Goal: Information Seeking & Learning: Check status

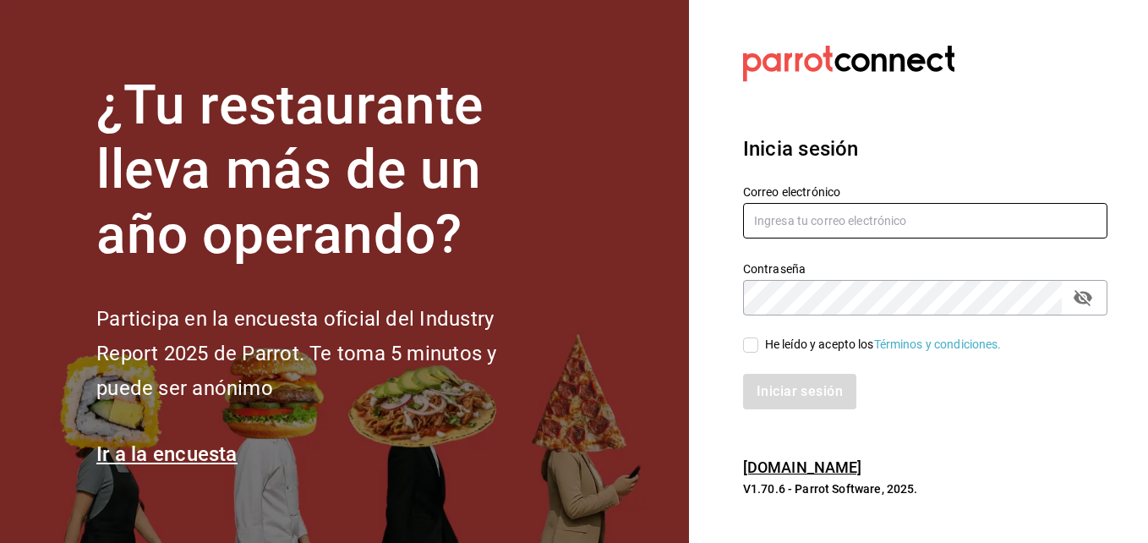
type input "[PERSON_NAME][EMAIL_ADDRESS][PERSON_NAME][DOMAIN_NAME]"
click at [754, 328] on div "He leído y acepto los Términos y condiciones." at bounding box center [915, 334] width 385 height 39
click at [758, 353] on div "Iniciar sesión" at bounding box center [915, 381] width 385 height 56
click at [755, 352] on input "He leído y acepto los Términos y condiciones." at bounding box center [750, 344] width 15 height 15
checkbox input "true"
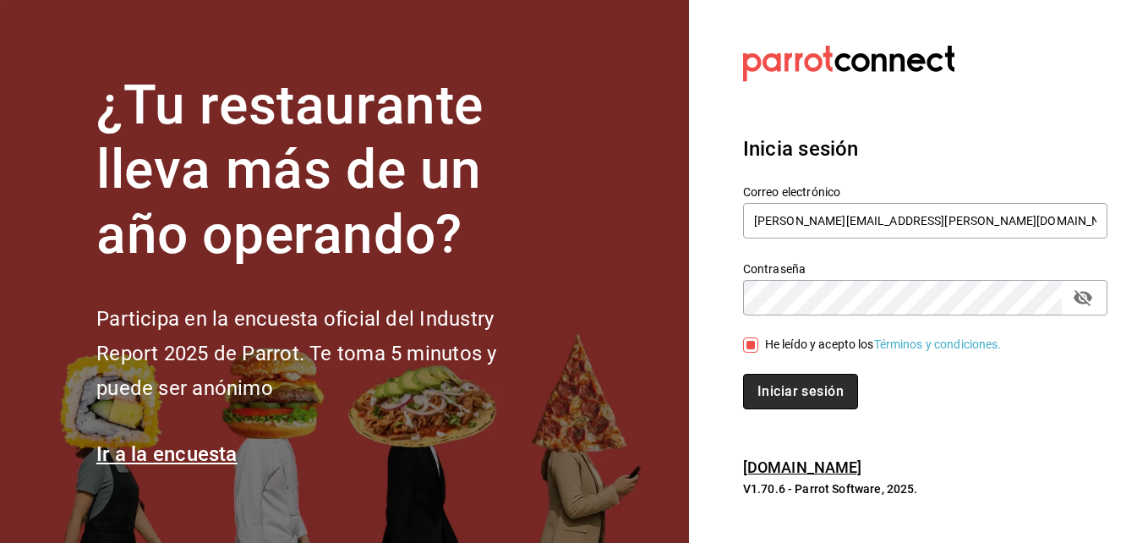
click at [771, 381] on button "Iniciar sesión" at bounding box center [800, 391] width 115 height 35
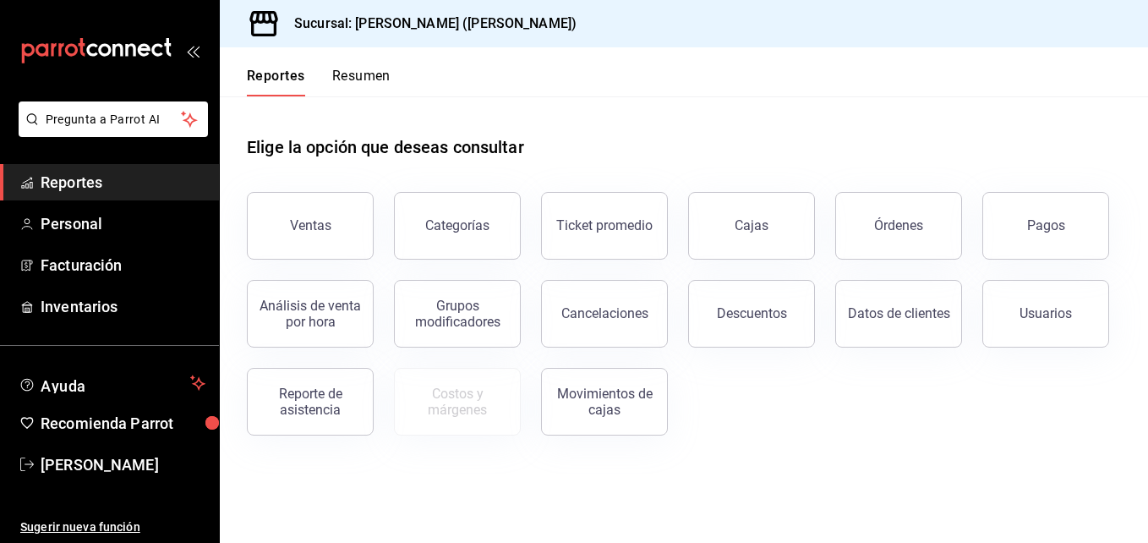
click at [106, 185] on span "Reportes" at bounding box center [123, 182] width 165 height 23
click at [358, 248] on button "Ventas" at bounding box center [310, 226] width 127 height 68
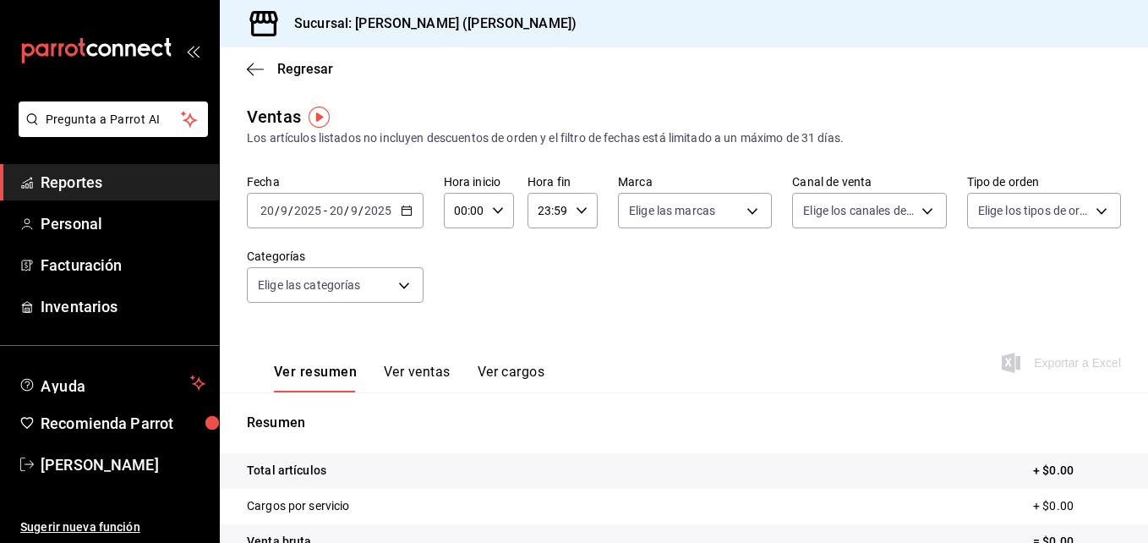
click at [412, 208] on div "[DATE] [DATE] - [DATE] [DATE]" at bounding box center [335, 210] width 177 height 35
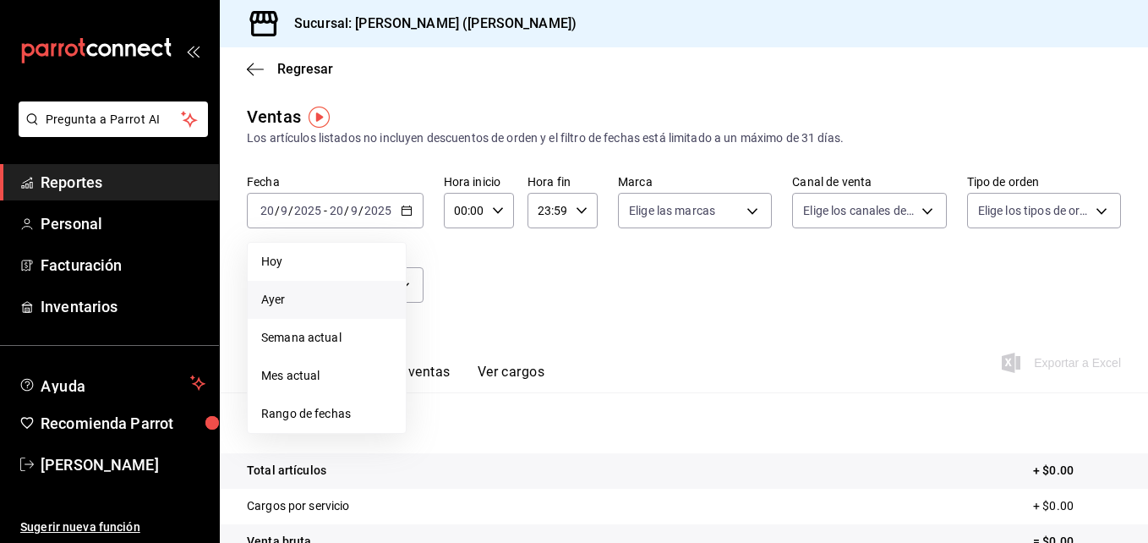
click at [332, 306] on span "Ayer" at bounding box center [326, 300] width 131 height 18
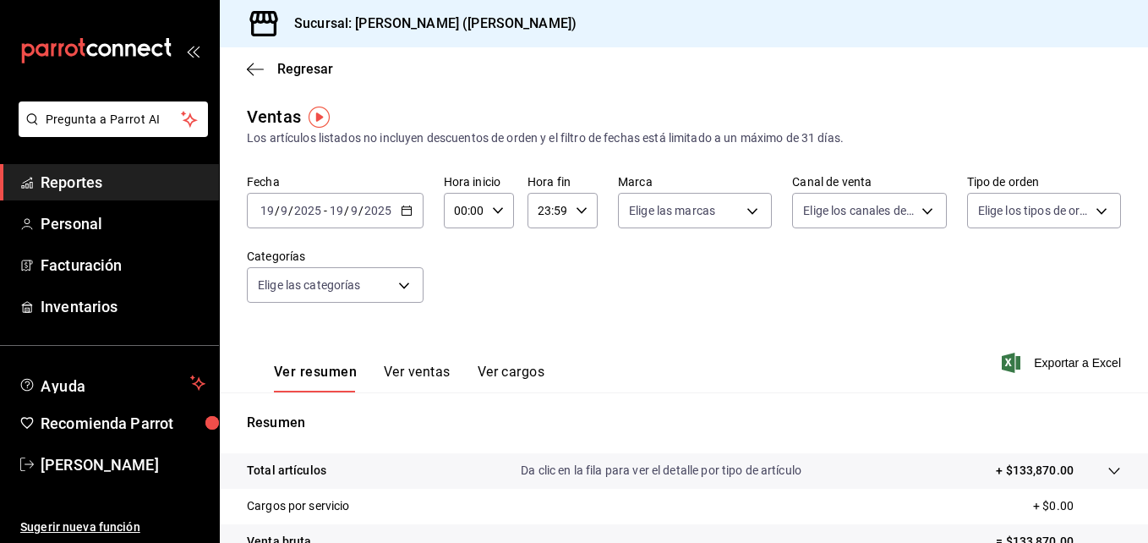
click at [501, 209] on icon "button" at bounding box center [498, 211] width 12 height 12
click at [456, 254] on span "00" at bounding box center [460, 254] width 8 height 14
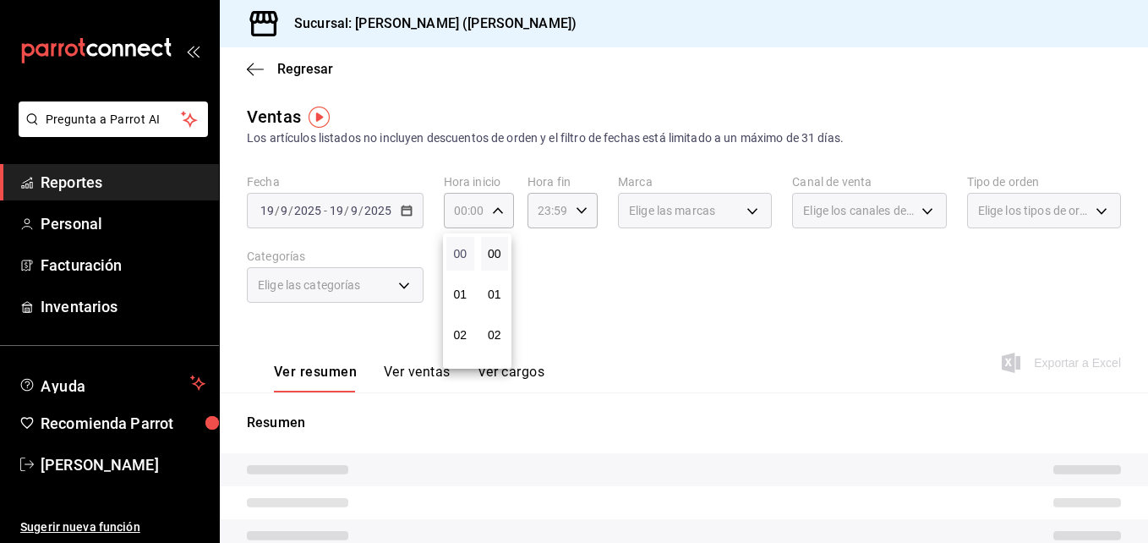
click at [456, 254] on span "00" at bounding box center [460, 254] width 8 height 14
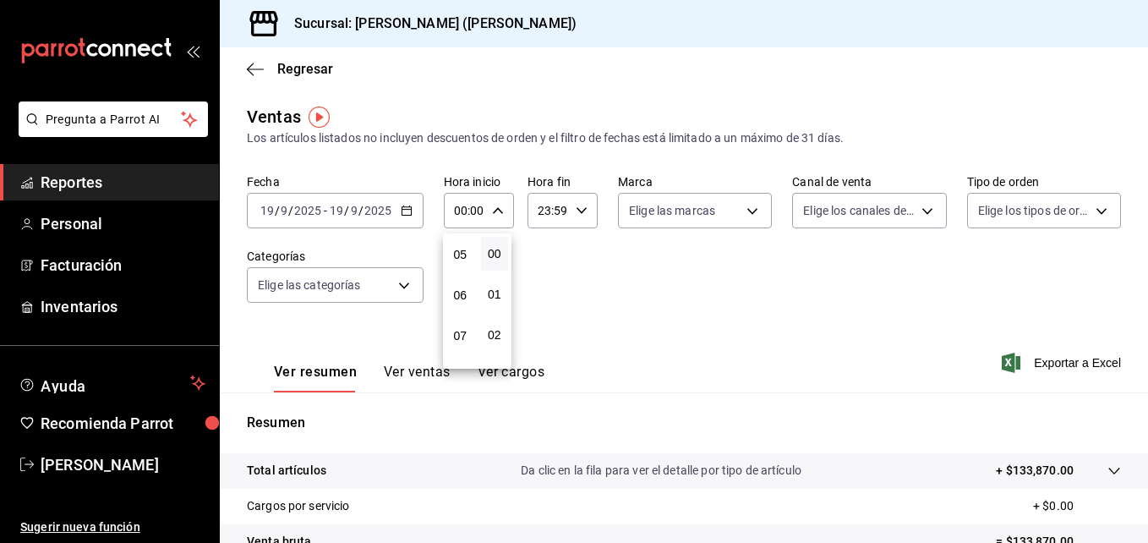
scroll to position [203, 0]
click at [456, 254] on span "05" at bounding box center [460, 254] width 8 height 14
type input "05:00"
click at [1142, 532] on div at bounding box center [574, 271] width 1148 height 543
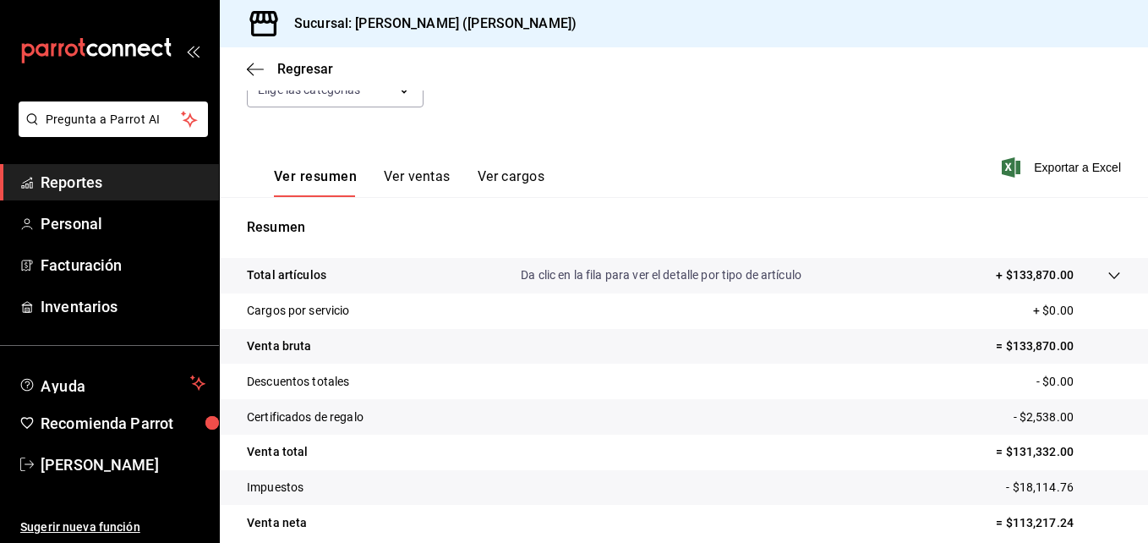
scroll to position [173, 0]
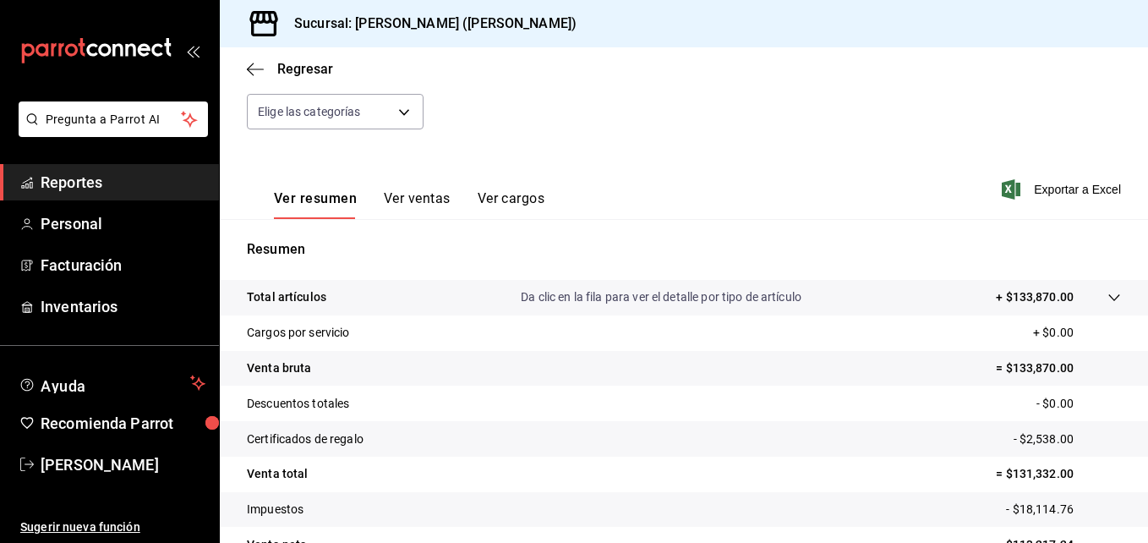
click at [438, 202] on button "Ver ventas" at bounding box center [417, 204] width 67 height 29
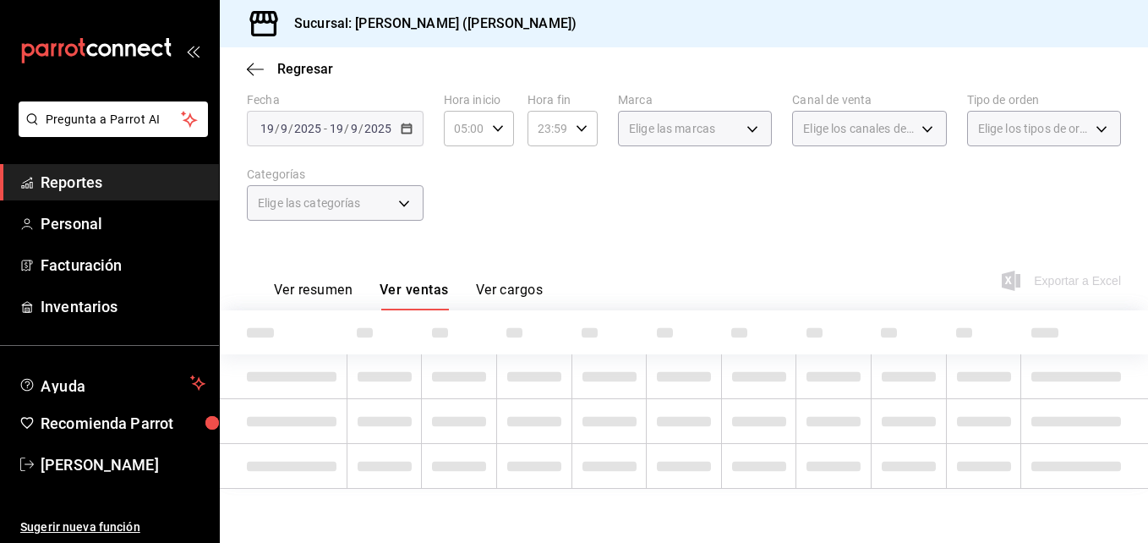
scroll to position [173, 0]
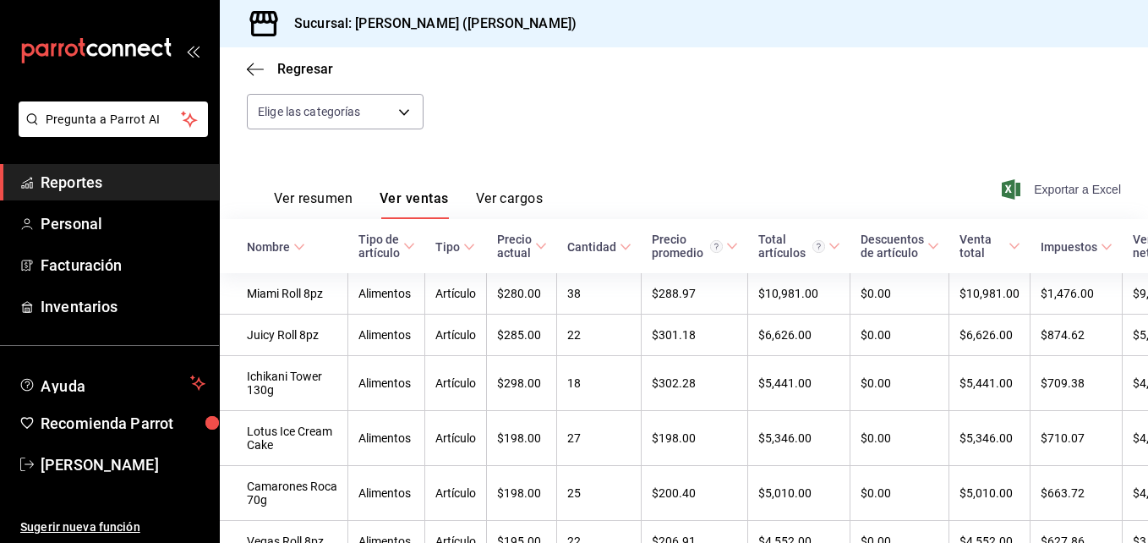
click at [1044, 193] on span "Exportar a Excel" at bounding box center [1063, 189] width 116 height 20
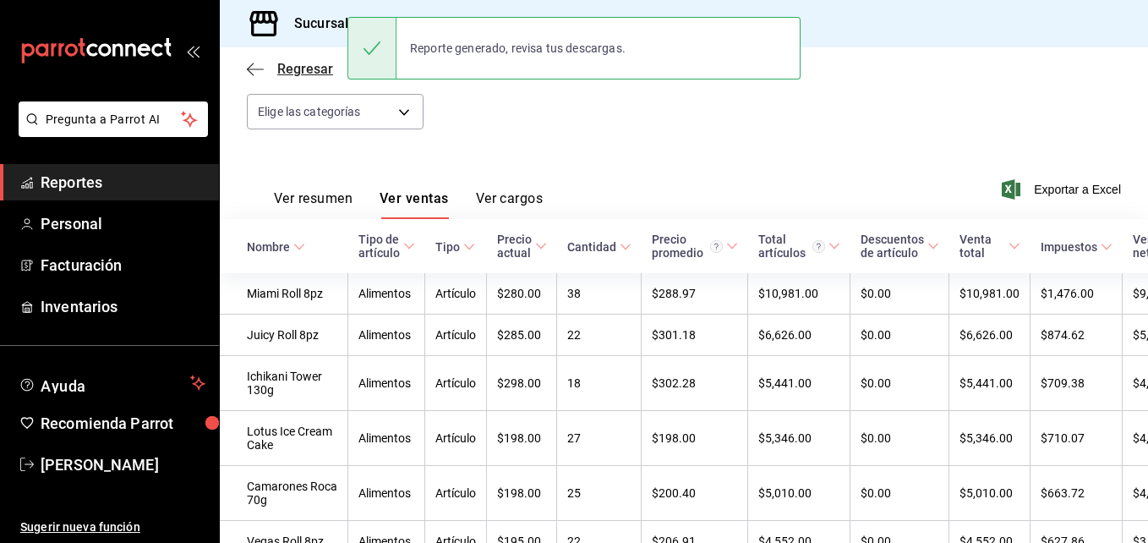
click at [265, 67] on span "Regresar" at bounding box center [290, 69] width 86 height 16
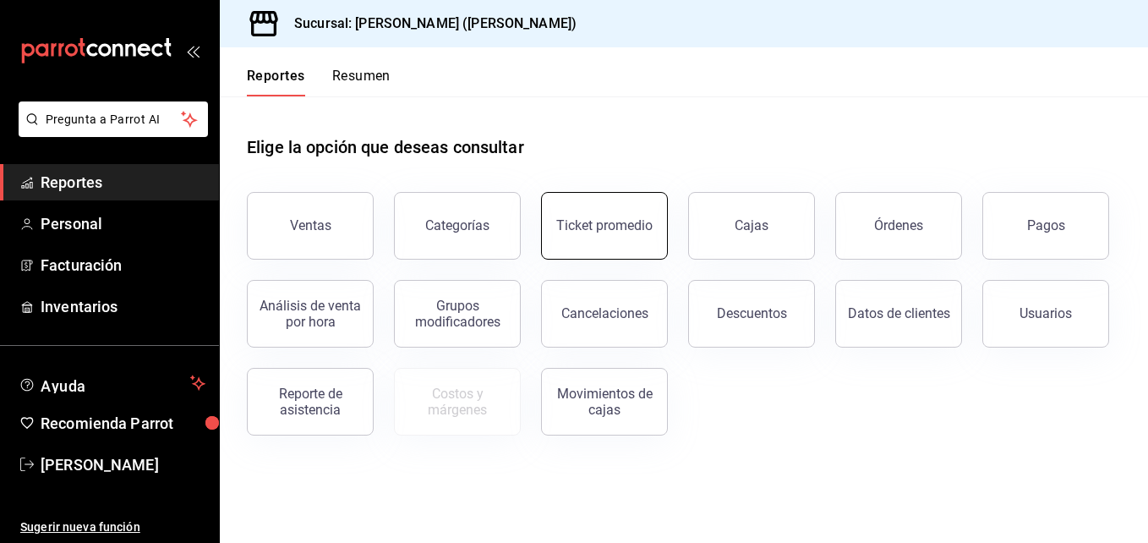
click at [586, 213] on button "Ticket promedio" at bounding box center [604, 226] width 127 height 68
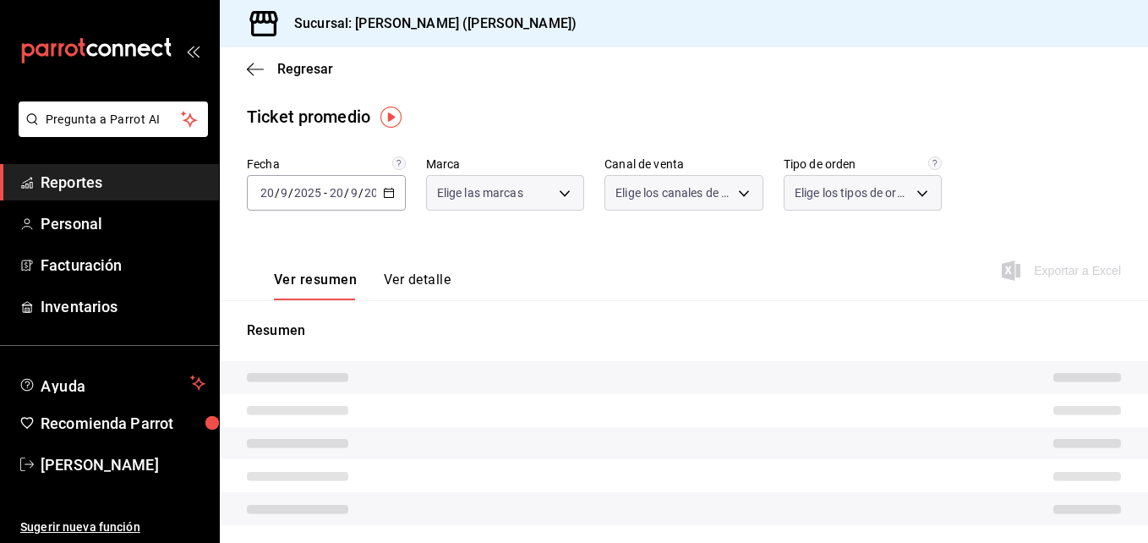
type input "3e284276-a834-4a39-bc59-2edda2d06158"
type input "PARROT,UBER_EATS,RAPPI,DIDI_FOOD,ONLINE"
type input "e22fa5c9-a89e-41b0-8860-3ae797de52dc,d5ed7011-f835-4d0c-a8fc-5f0f01446209,0cbc4…"
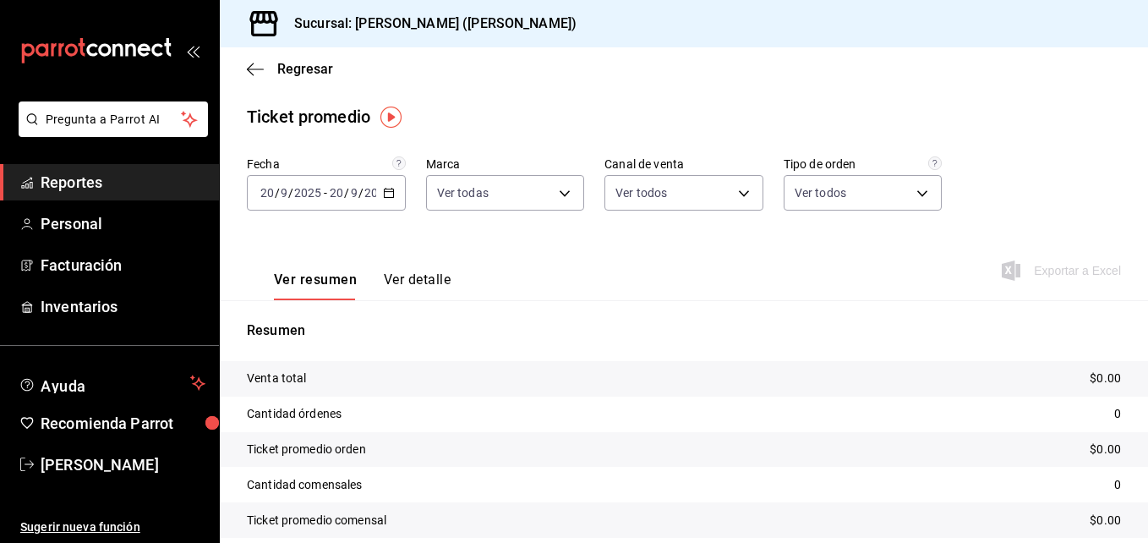
click at [389, 194] on icon "button" at bounding box center [389, 193] width 12 height 12
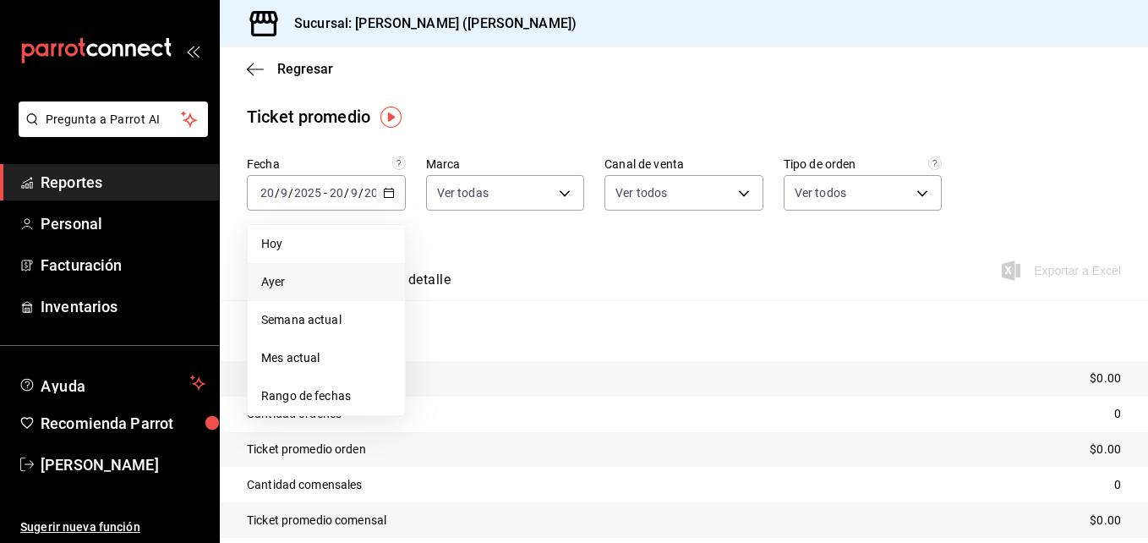
click at [338, 277] on span "Ayer" at bounding box center [326, 282] width 130 height 18
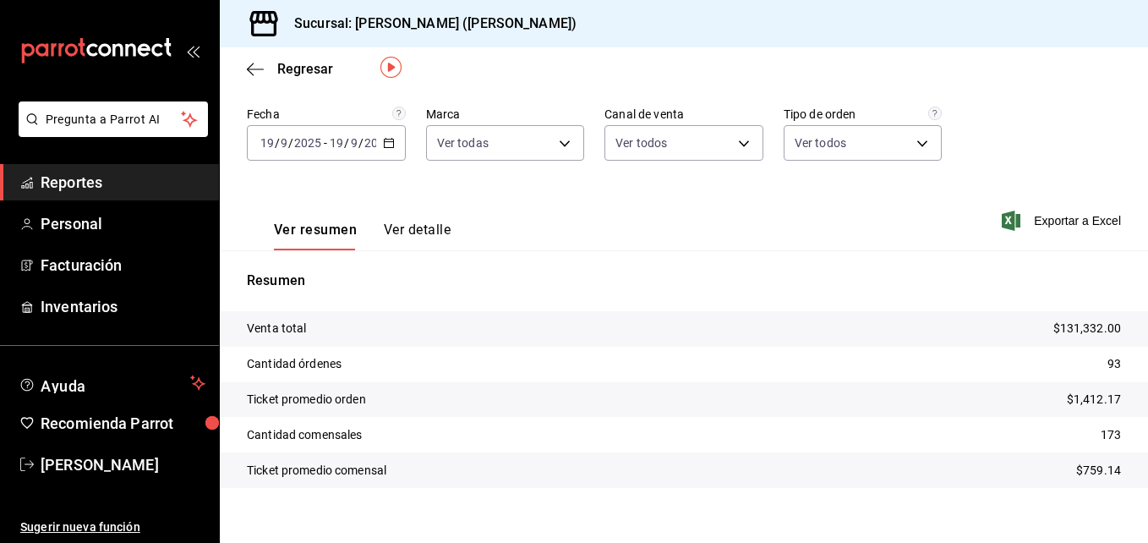
scroll to position [49, 0]
click at [408, 230] on button "Ver detalle" at bounding box center [417, 236] width 67 height 29
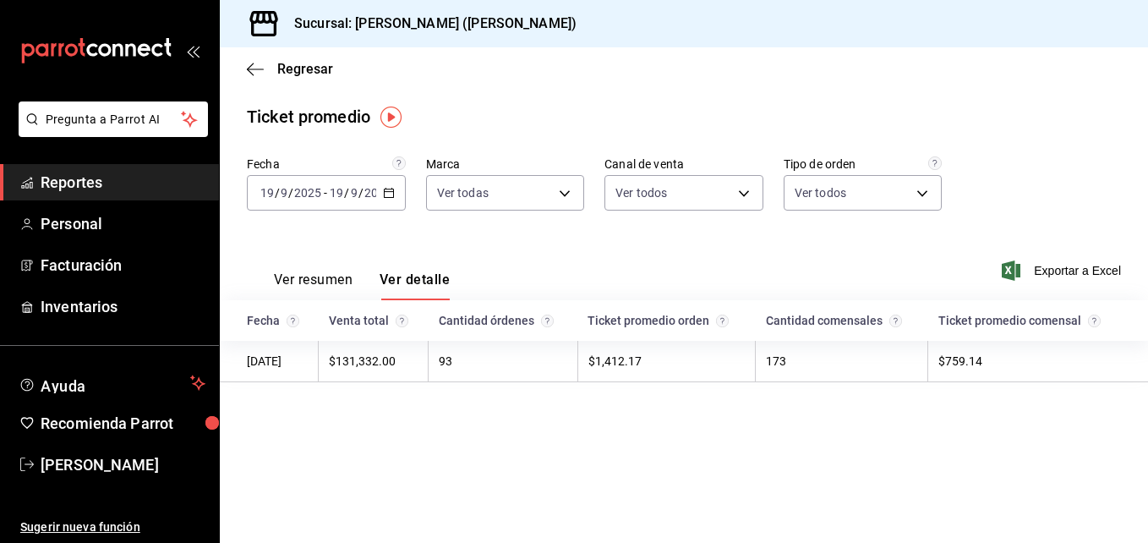
drag, startPoint x: 556, startPoint y: 245, endPoint x: 332, endPoint y: 281, distance: 226.7
click at [332, 281] on div "Ver resumen Ver detalle Exportar a Excel" at bounding box center [684, 265] width 928 height 69
click at [332, 281] on button "Ver resumen" at bounding box center [313, 285] width 79 height 29
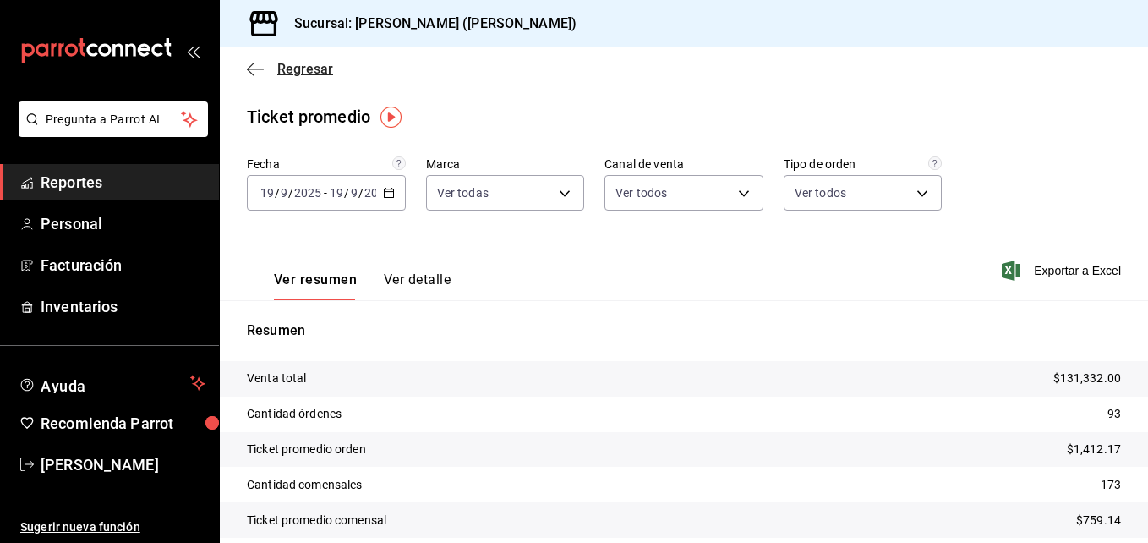
click at [258, 74] on icon "button" at bounding box center [255, 69] width 17 height 15
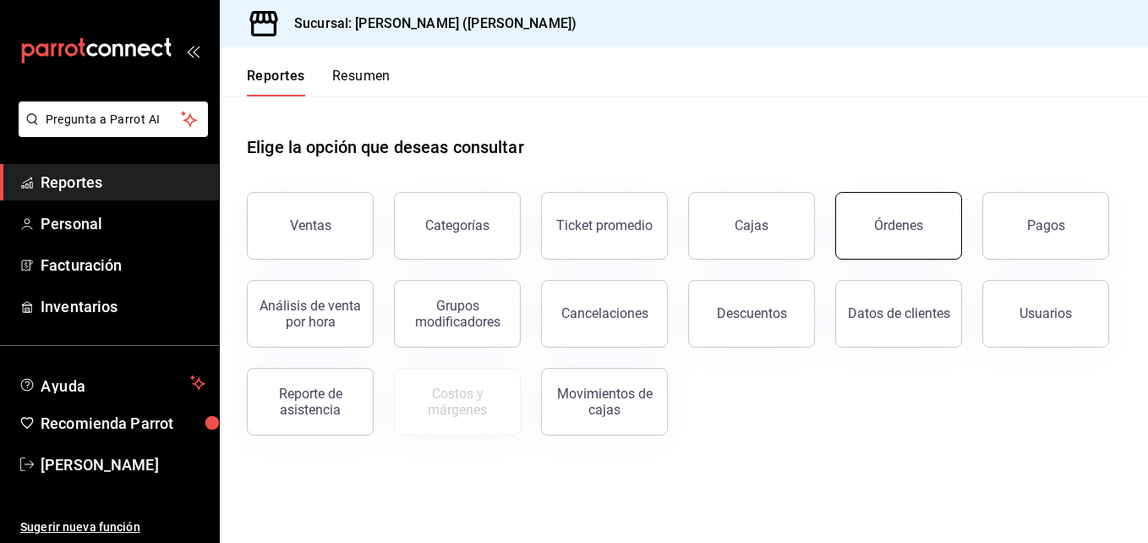
click at [919, 231] on div "Órdenes" at bounding box center [898, 225] width 49 height 16
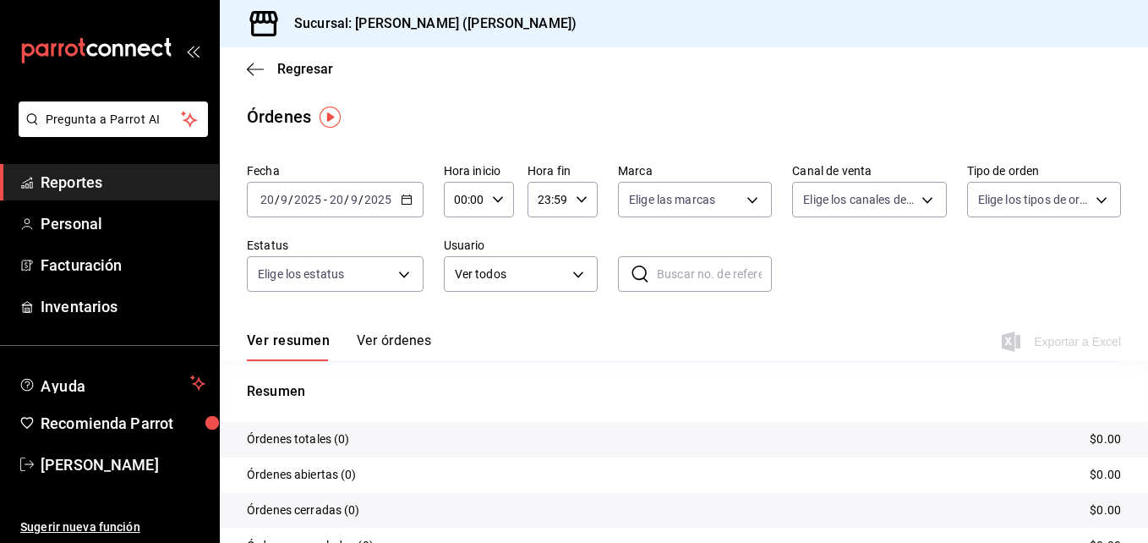
click at [409, 194] on icon "button" at bounding box center [407, 200] width 12 height 12
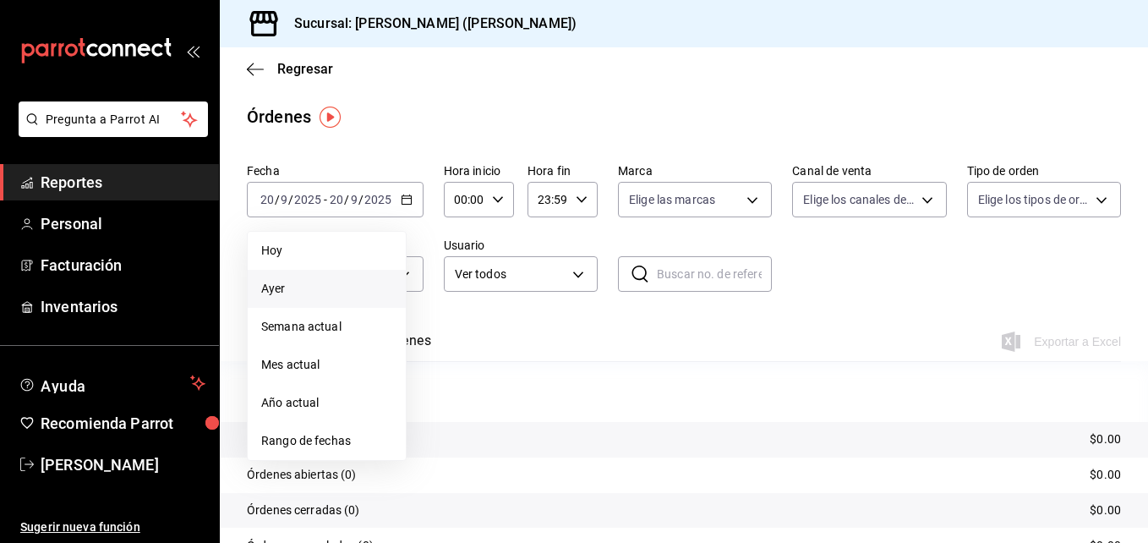
click at [357, 286] on span "Ayer" at bounding box center [326, 289] width 131 height 18
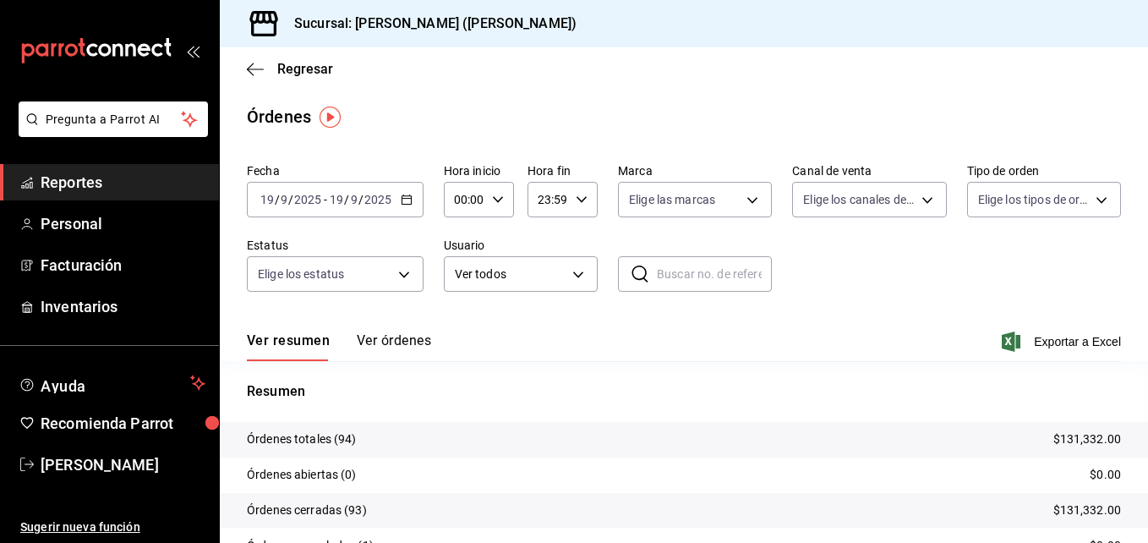
click at [504, 194] on div "00:00 Hora inicio" at bounding box center [479, 199] width 70 height 35
click at [469, 279] on button "01" at bounding box center [460, 283] width 28 height 34
type input "01:00"
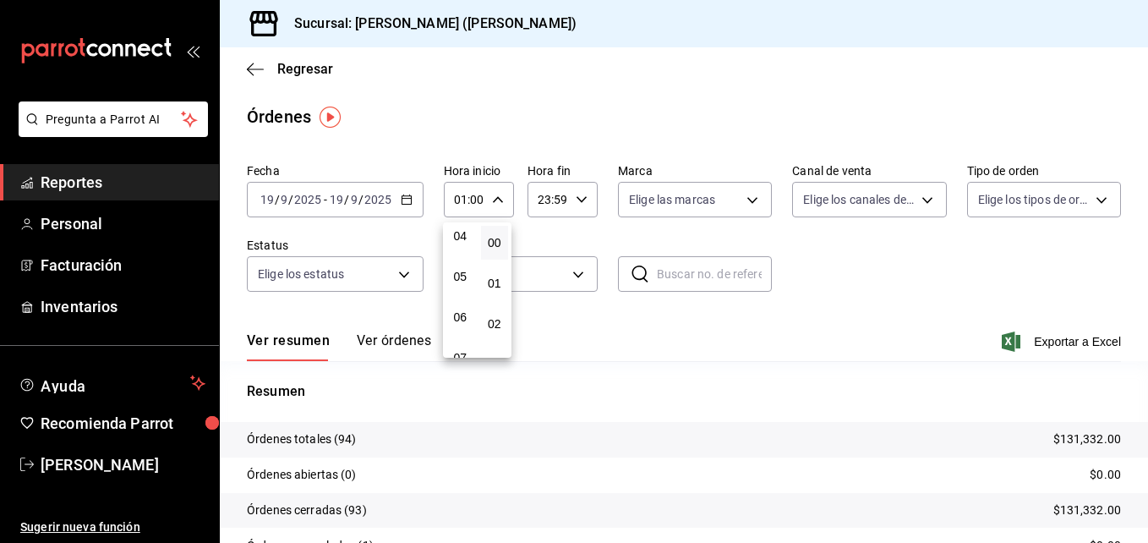
click at [469, 279] on button "05" at bounding box center [460, 276] width 28 height 34
type input "05:00"
click at [641, 374] on div at bounding box center [574, 271] width 1148 height 543
click at [1029, 196] on body "Pregunta a Parrot AI Reportes Personal Facturación Inventarios Ayuda Recomienda…" at bounding box center [574, 271] width 1148 height 543
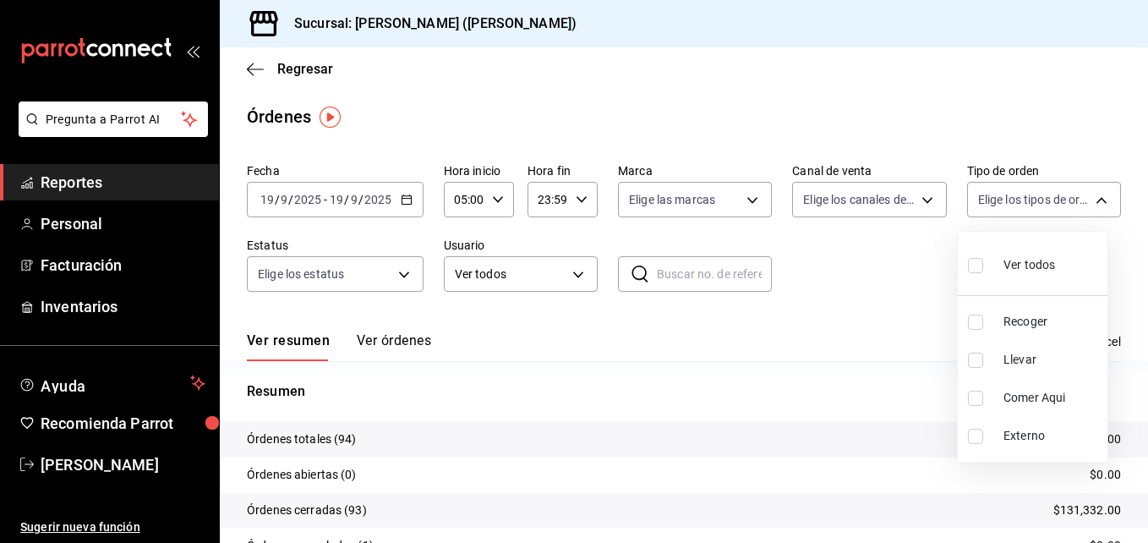
click at [1005, 325] on span "Recoger" at bounding box center [1051, 322] width 97 height 18
type input "e22fa5c9-a89e-41b0-8860-3ae797de52dc"
checkbox input "true"
click at [988, 264] on label at bounding box center [979, 265] width 22 height 25
click at [983, 264] on input "checkbox" at bounding box center [975, 265] width 15 height 15
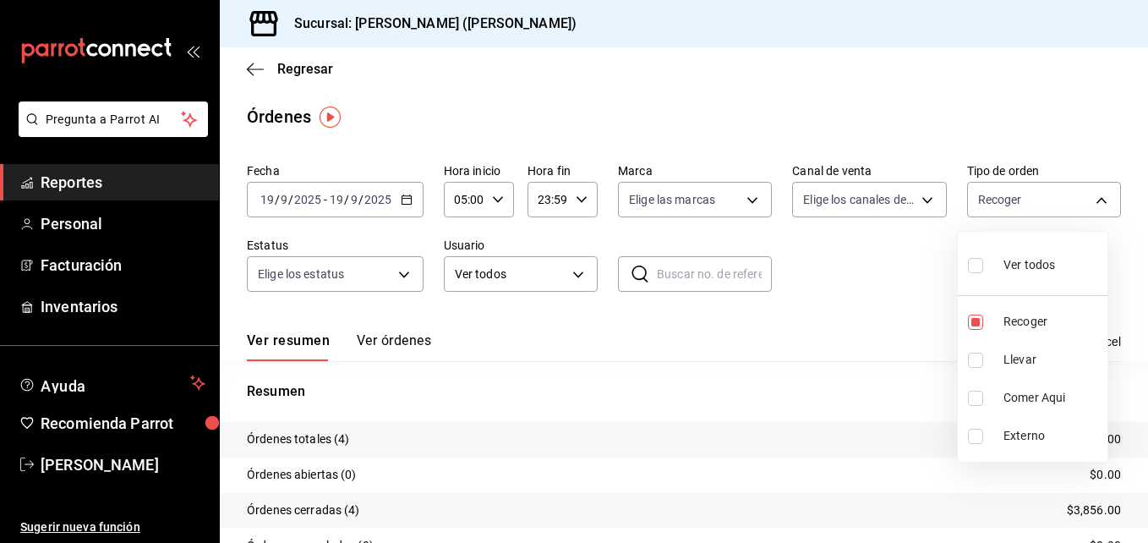
checkbox input "false"
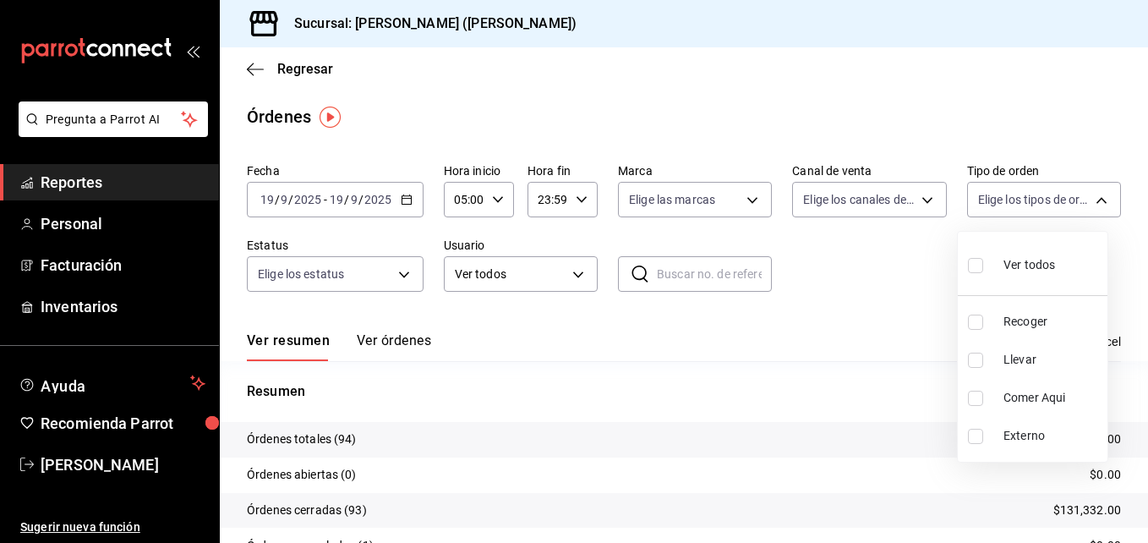
click at [988, 361] on label at bounding box center [979, 359] width 22 height 15
click at [983, 361] on input "checkbox" at bounding box center [975, 359] width 15 height 15
checkbox input "false"
click at [968, 318] on input "checkbox" at bounding box center [975, 321] width 15 height 15
checkbox input "true"
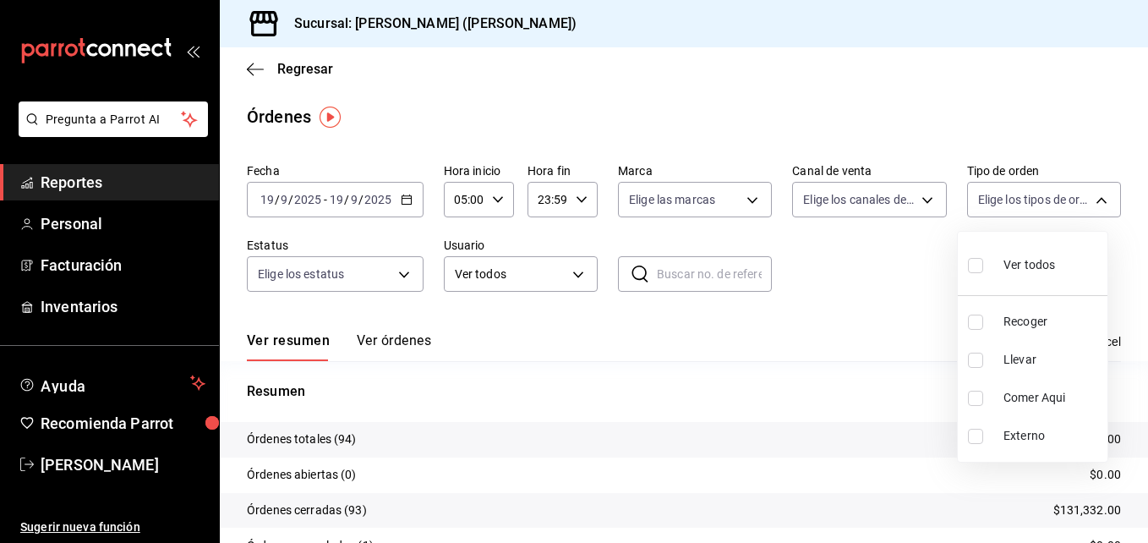
type input "e22fa5c9-a89e-41b0-8860-3ae797de52dc"
click at [979, 358] on input "checkbox" at bounding box center [975, 359] width 15 height 15
checkbox input "true"
type input "e22fa5c9-a89e-41b0-8860-3ae797de52dc,d5ed7011-f835-4d0c-a8fc-5f0f01446209"
click at [983, 363] on label at bounding box center [979, 359] width 22 height 15
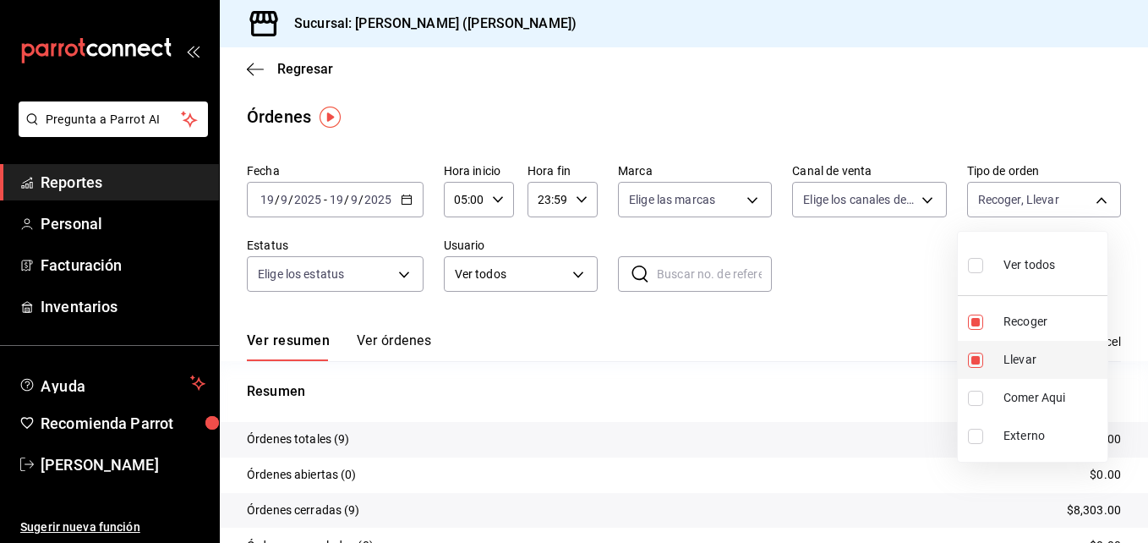
click at [983, 363] on input "checkbox" at bounding box center [975, 359] width 15 height 15
checkbox input "true"
type input "e22fa5c9-a89e-41b0-8860-3ae797de52dc,d5ed7011-f835-4d0c-a8fc-5f0f01446209"
click at [975, 324] on input "checkbox" at bounding box center [975, 321] width 15 height 15
checkbox input "false"
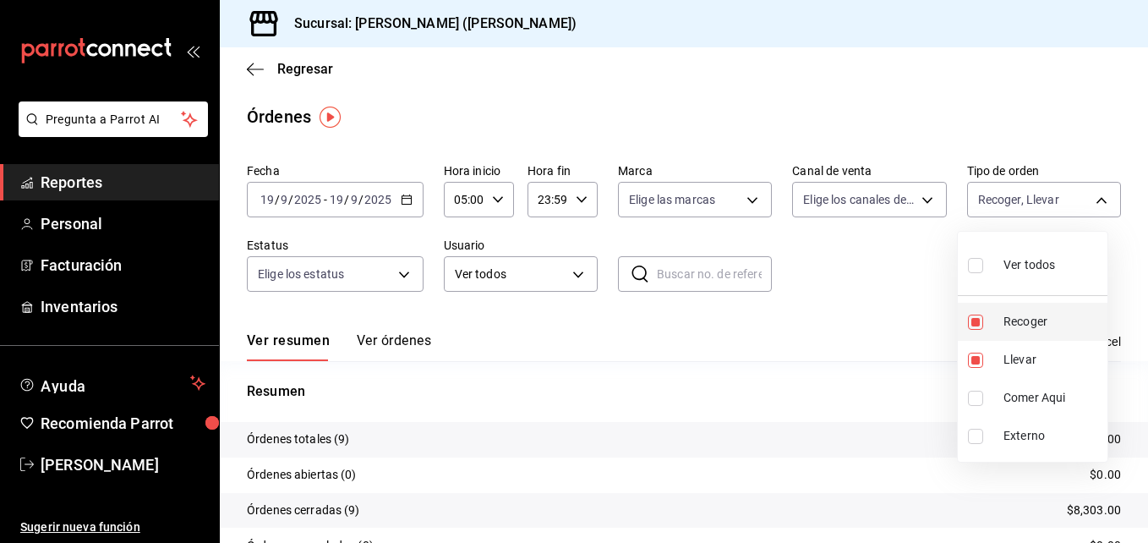
type input "d5ed7011-f835-4d0c-a8fc-5f0f01446209"
click at [974, 361] on input "checkbox" at bounding box center [975, 359] width 15 height 15
checkbox input "false"
click at [978, 323] on input "checkbox" at bounding box center [975, 321] width 15 height 15
checkbox input "true"
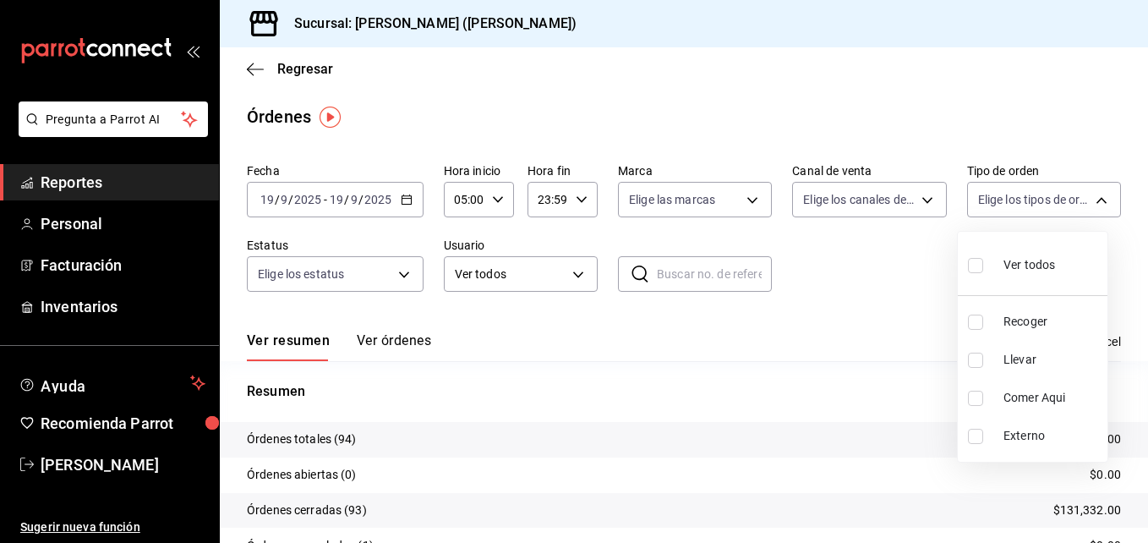
type input "e22fa5c9-a89e-41b0-8860-3ae797de52dc"
click at [423, 351] on div at bounding box center [574, 271] width 1148 height 543
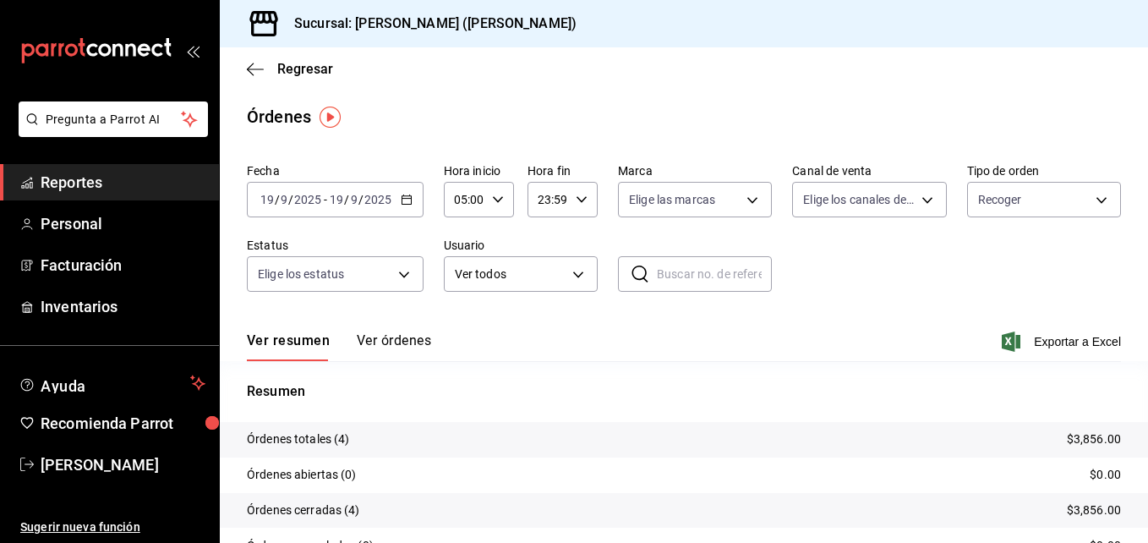
click at [416, 341] on button "Ver órdenes" at bounding box center [394, 346] width 74 height 29
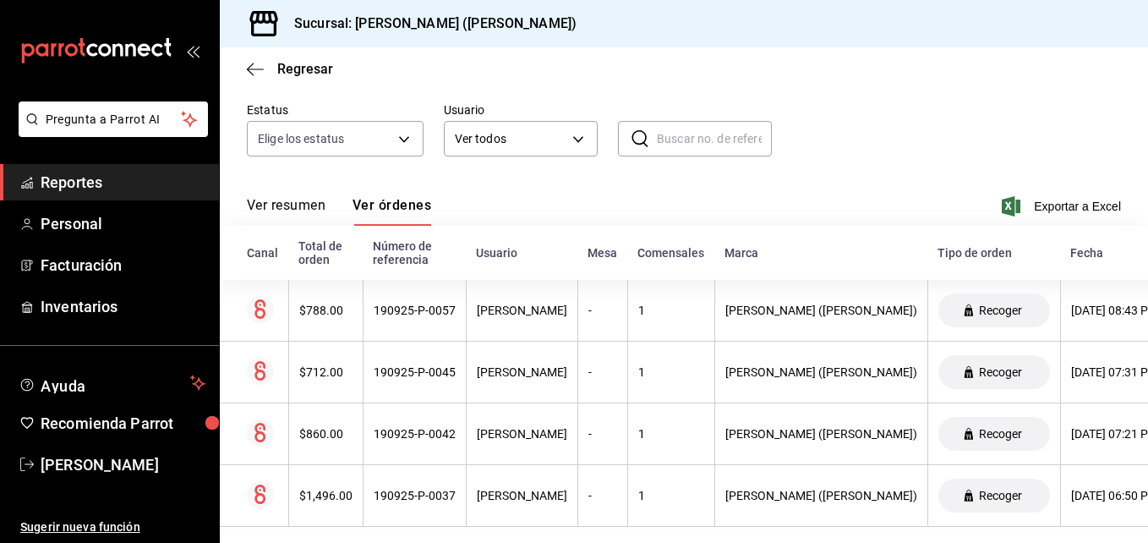
scroll to position [161, 0]
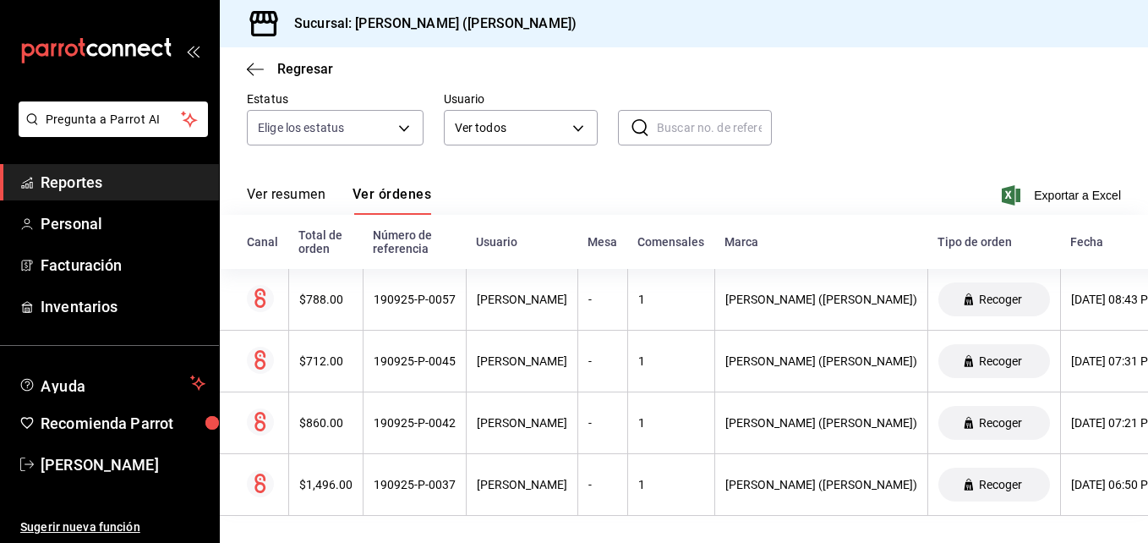
click at [307, 186] on button "Ver resumen" at bounding box center [286, 200] width 79 height 29
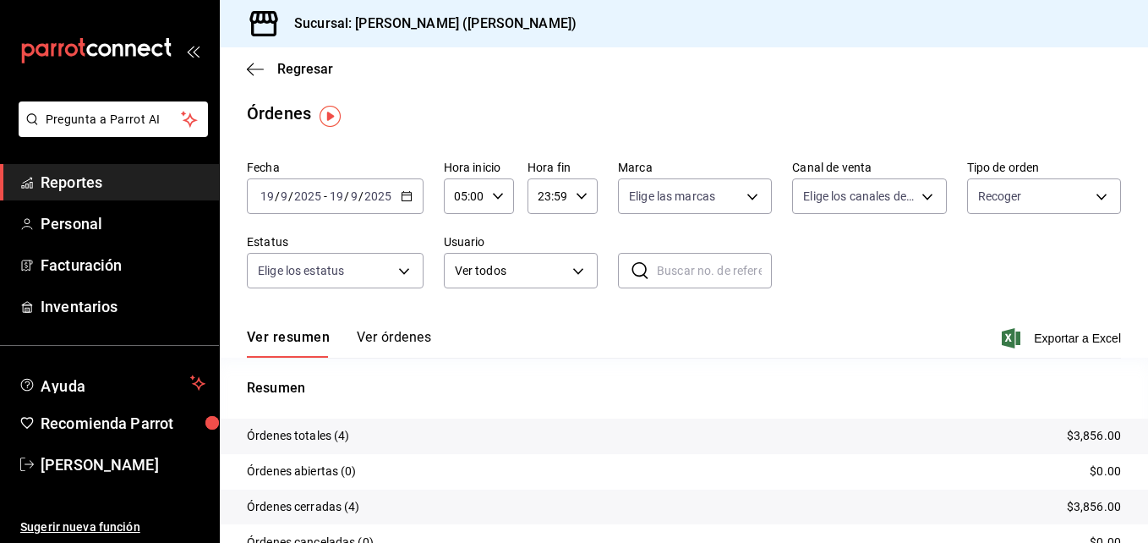
scroll to position [1, 0]
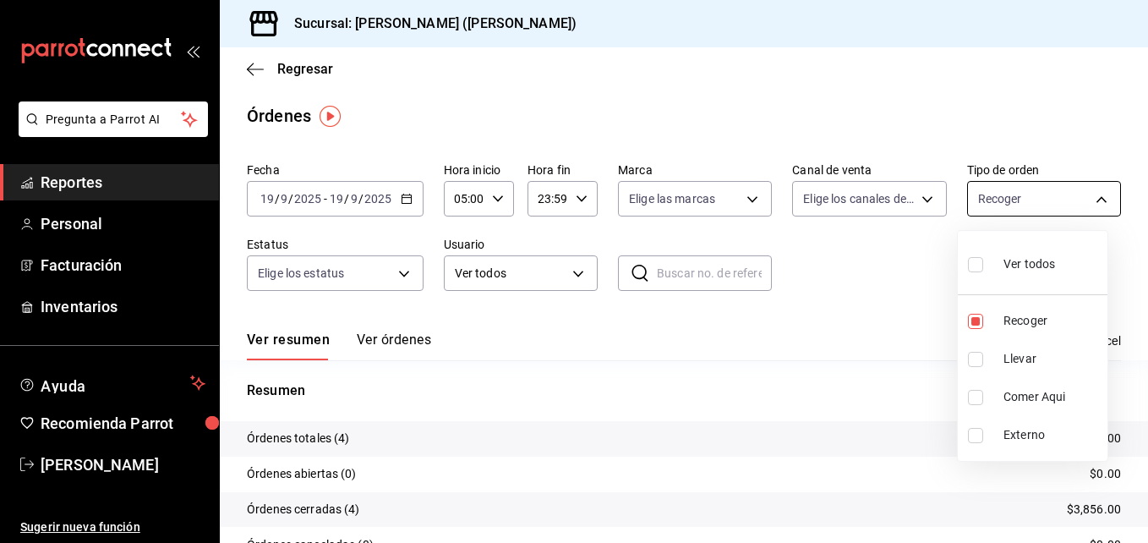
click at [1046, 197] on body "Pregunta a Parrot AI Reportes Personal Facturación Inventarios Ayuda Recomienda…" at bounding box center [574, 271] width 1148 height 543
click at [979, 326] on input "checkbox" at bounding box center [975, 321] width 15 height 15
checkbox input "false"
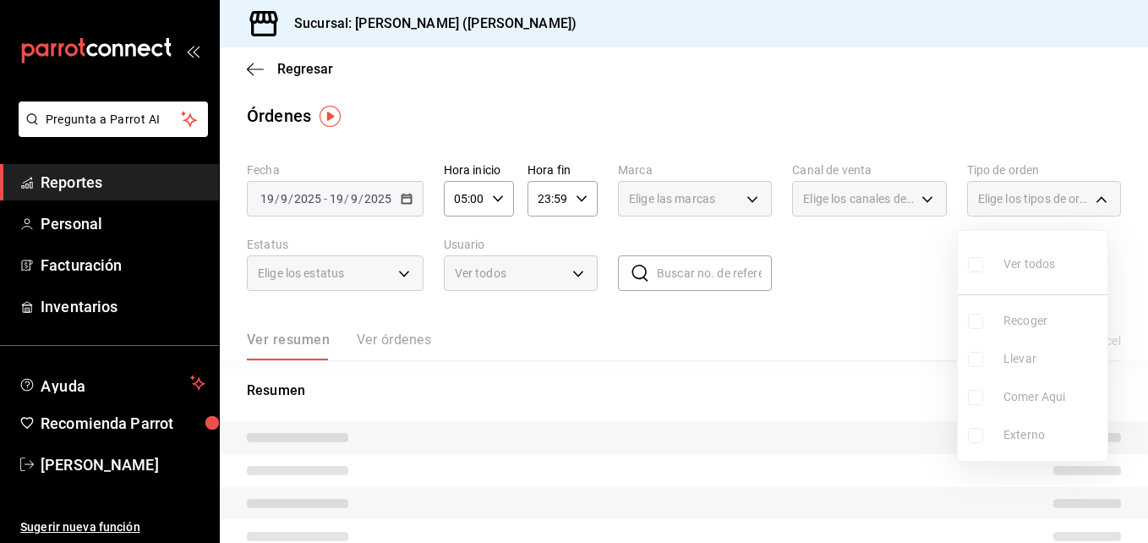
click at [981, 362] on ul "Ver todos Recoger Llevar Comer Aqui Externo" at bounding box center [1032, 346] width 150 height 230
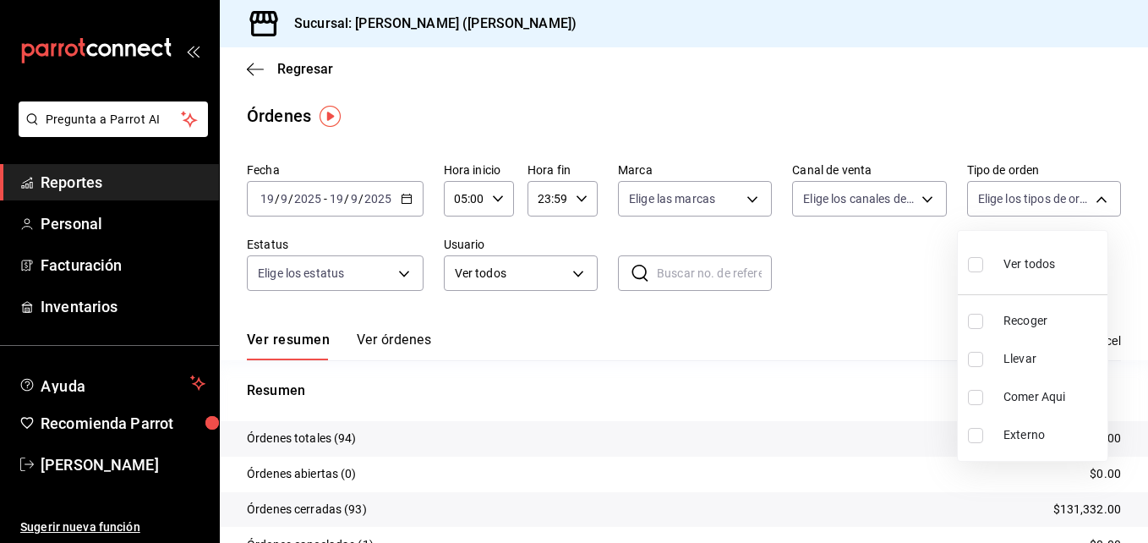
click at [981, 362] on input "checkbox" at bounding box center [975, 359] width 15 height 15
checkbox input "true"
click at [356, 342] on div at bounding box center [574, 271] width 1148 height 543
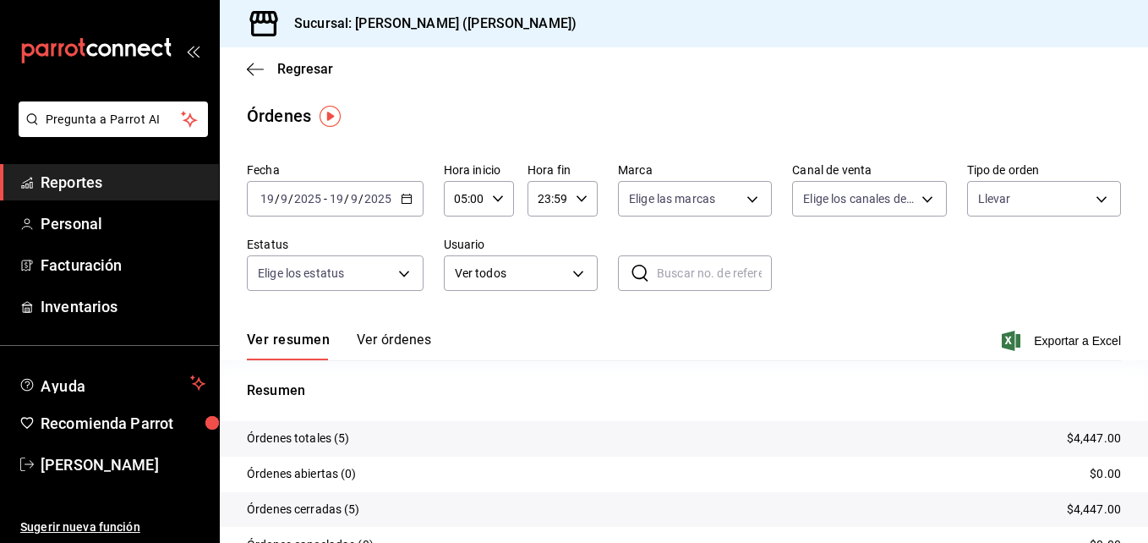
click at [377, 339] on button "Ver órdenes" at bounding box center [394, 345] width 74 height 29
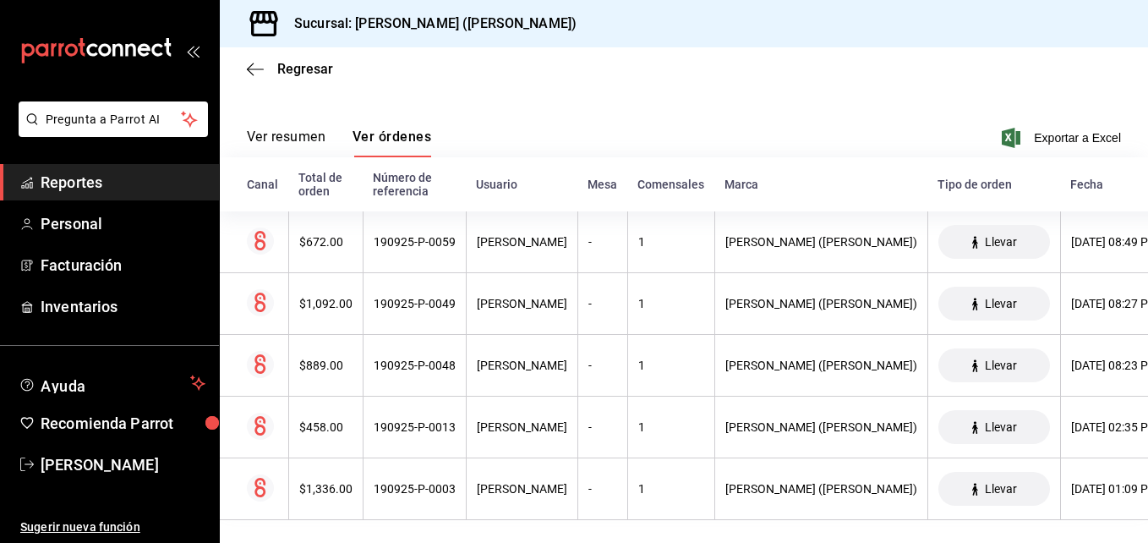
scroll to position [222, 0]
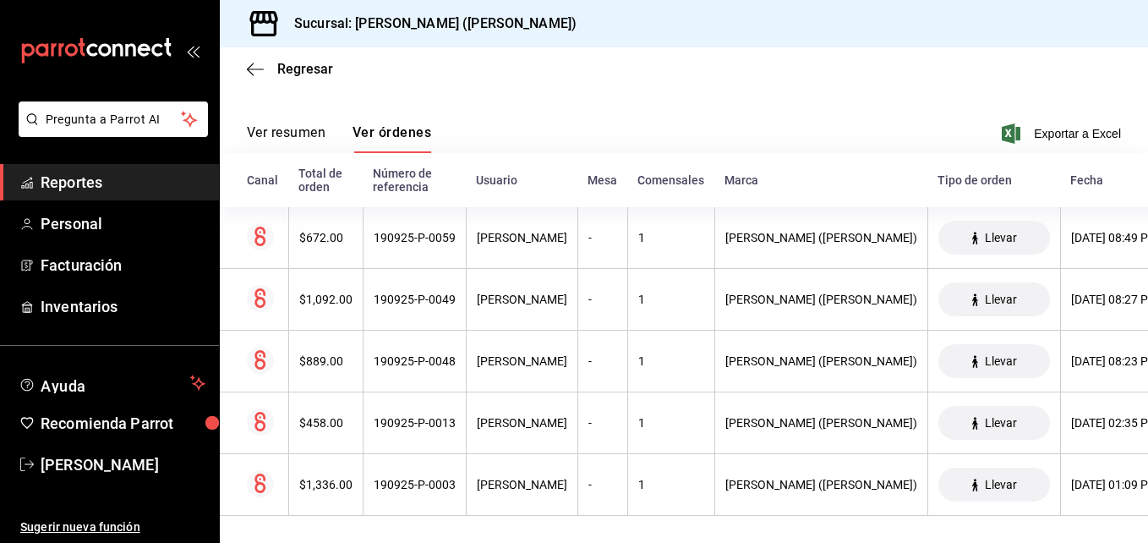
click at [270, 124] on button "Ver resumen" at bounding box center [286, 138] width 79 height 29
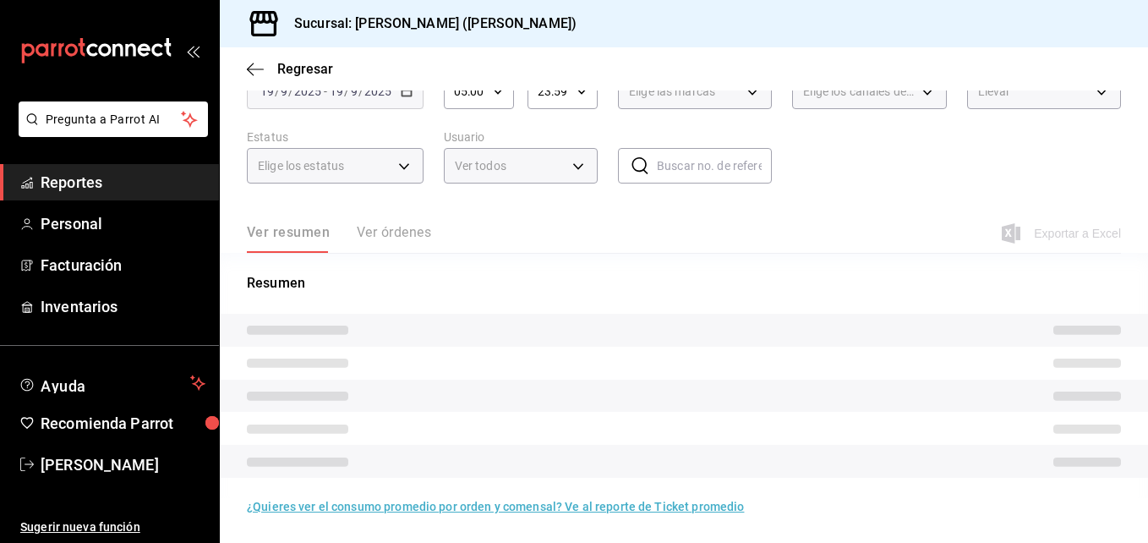
scroll to position [121, 0]
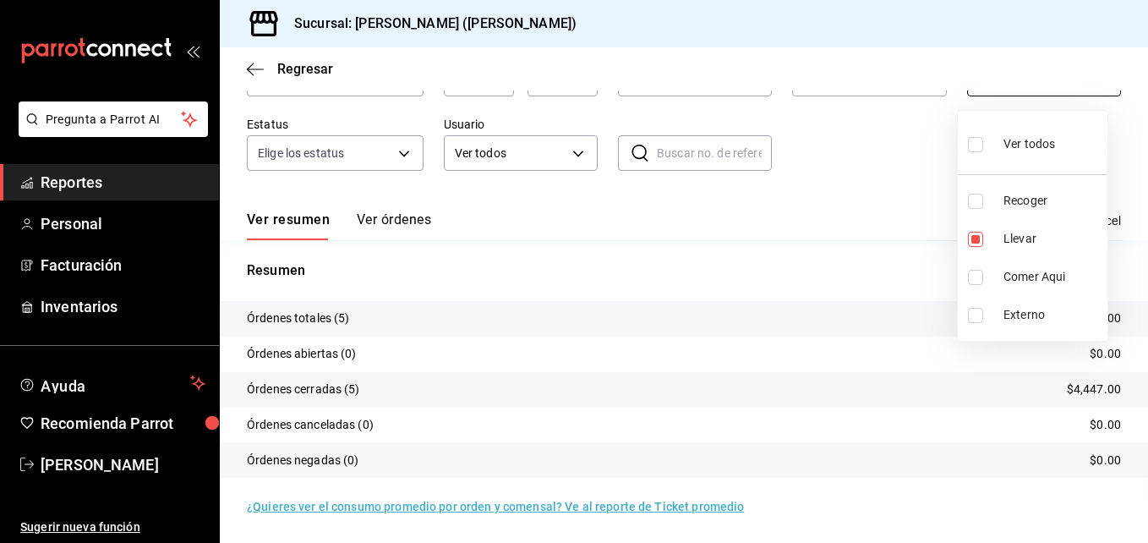
click at [1017, 93] on body "Pregunta a Parrot AI Reportes Personal Facturación Inventarios Ayuda Recomienda…" at bounding box center [574, 271] width 1148 height 543
click at [1002, 202] on li "Recoger" at bounding box center [1032, 201] width 150 height 38
type input "d5ed7011-f835-4d0c-a8fc-5f0f01446209,e22fa5c9-a89e-41b0-8860-3ae797de52dc"
checkbox input "true"
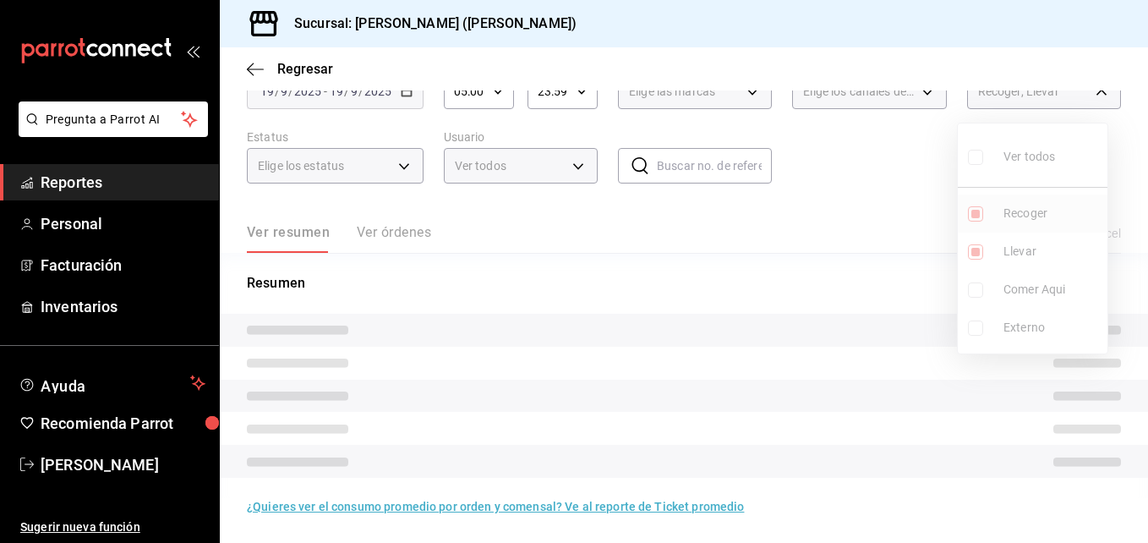
scroll to position [121, 0]
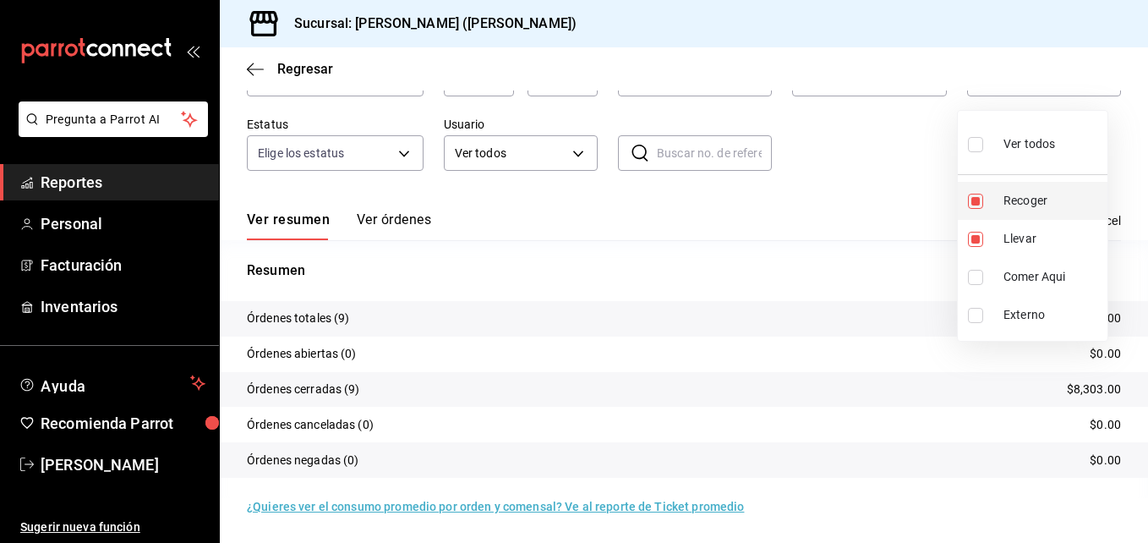
click at [1001, 202] on li "Recoger" at bounding box center [1032, 201] width 150 height 38
type input "d5ed7011-f835-4d0c-a8fc-5f0f01446209"
checkbox input "false"
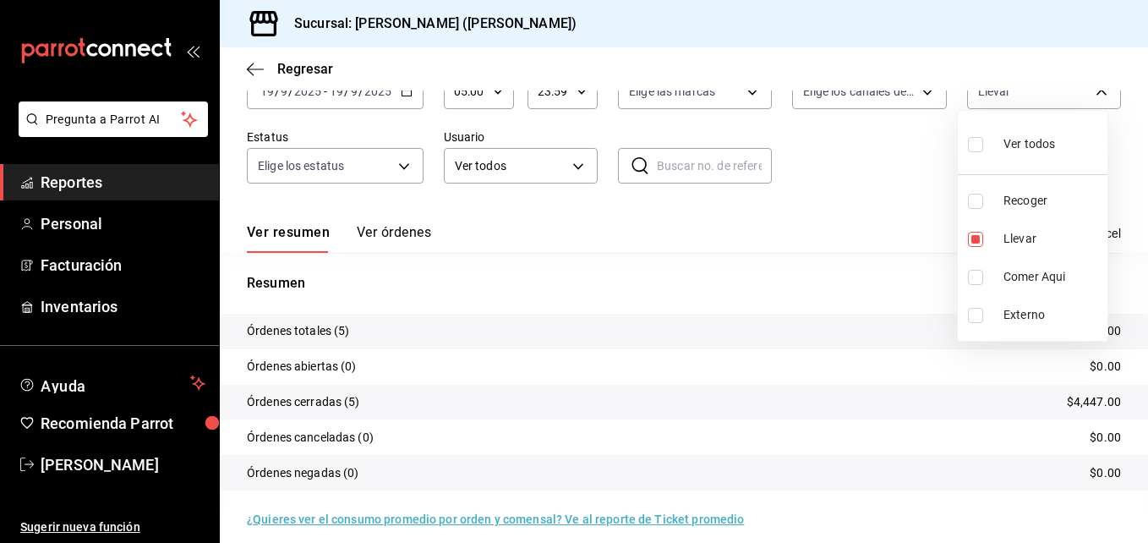
scroll to position [121, 0]
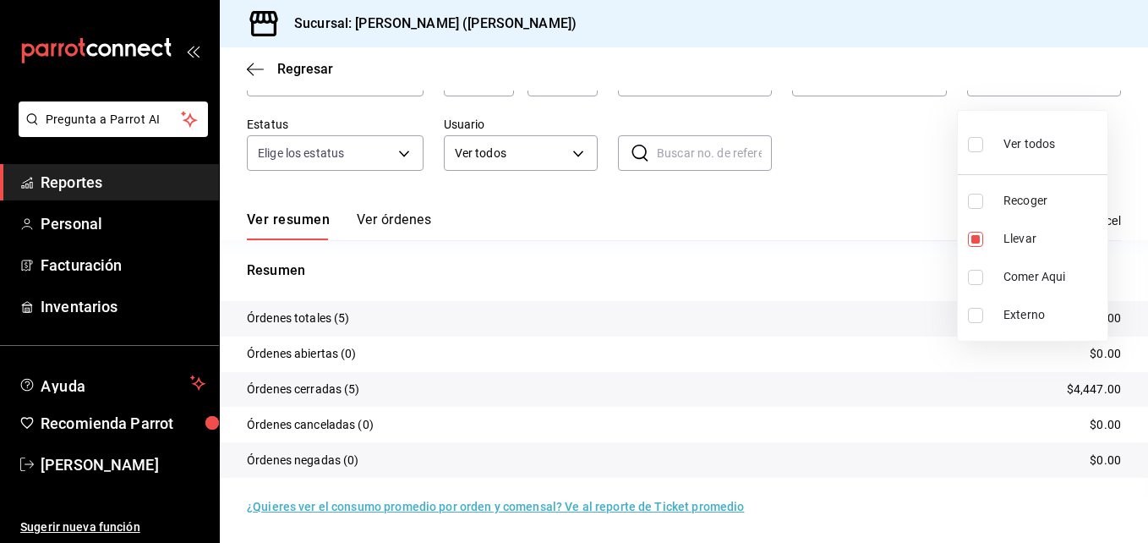
click at [927, 199] on div at bounding box center [574, 271] width 1148 height 543
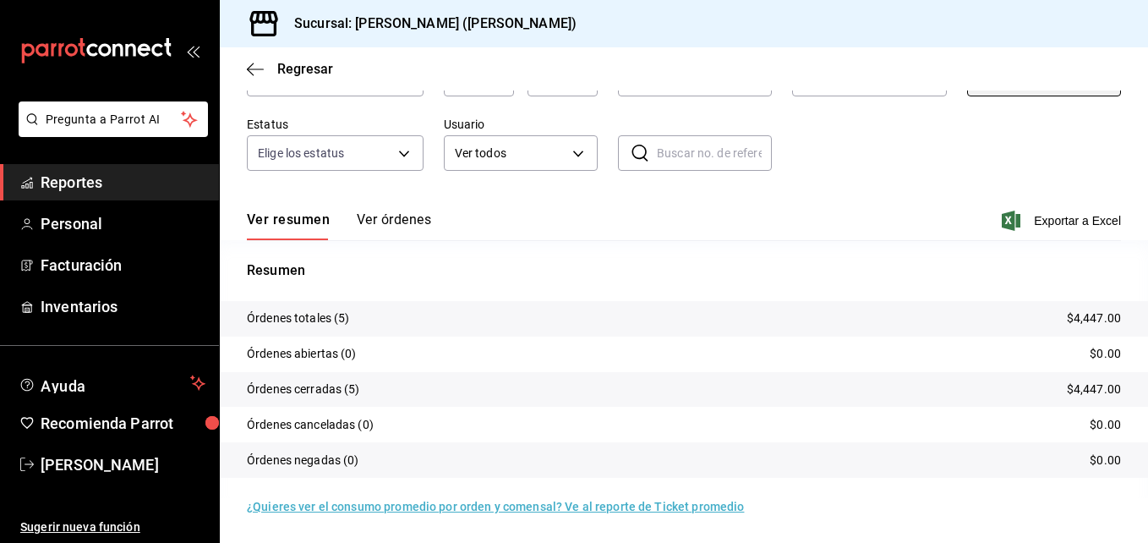
scroll to position [0, 0]
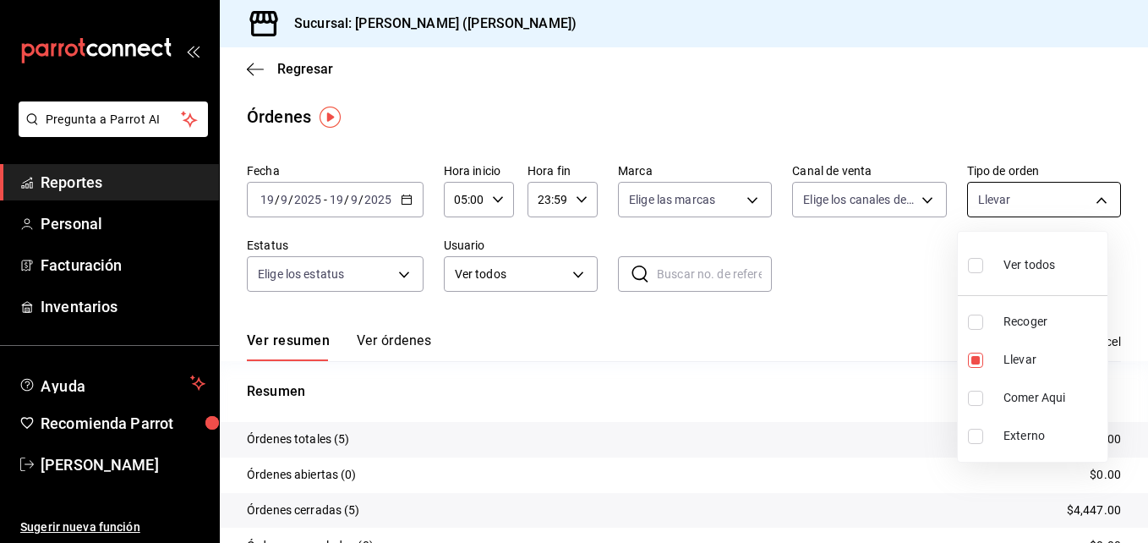
click at [992, 203] on body "Pregunta a Parrot AI Reportes Personal Facturación Inventarios Ayuda Recomienda…" at bounding box center [574, 271] width 1148 height 543
click at [979, 258] on input "checkbox" at bounding box center [975, 265] width 15 height 15
checkbox input "true"
type input "e22fa5c9-a89e-41b0-8860-3ae797de52dc,d5ed7011-f835-4d0c-a8fc-5f0f01446209,0cbc4…"
checkbox input "true"
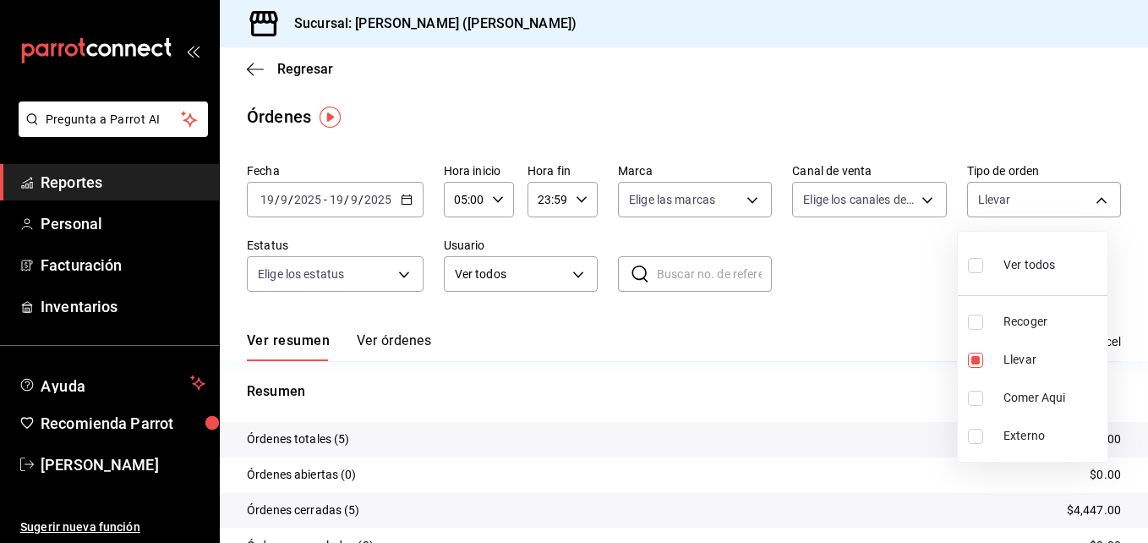
checkbox input "true"
click at [975, 324] on input "checkbox" at bounding box center [975, 321] width 15 height 15
checkbox input "false"
type input "d5ed7011-f835-4d0c-a8fc-5f0f01446209,0cbc483c-d503-459b-9207-6053f5145331,EXTER…"
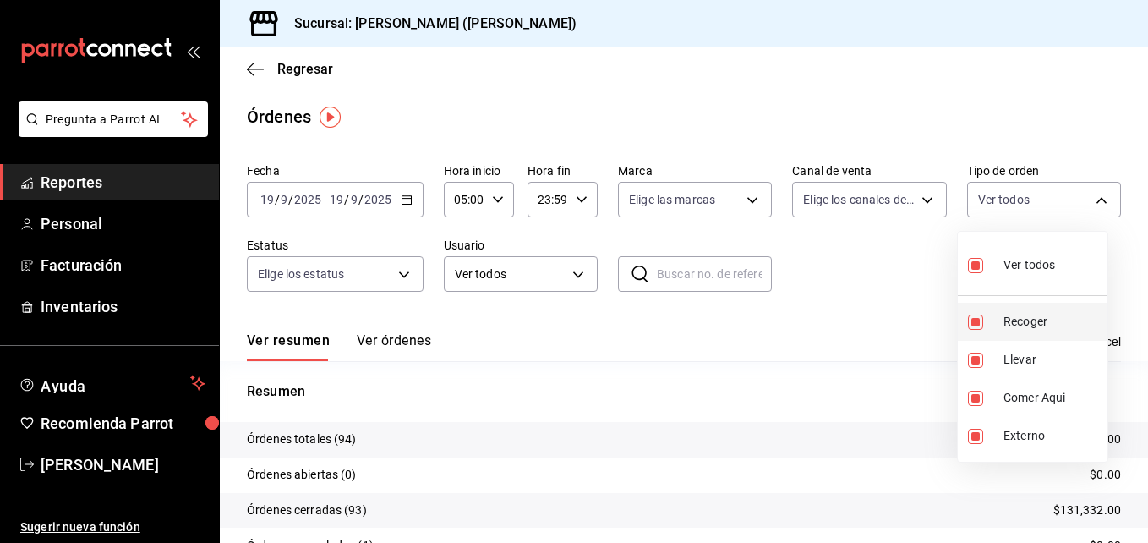
checkbox input "false"
click at [978, 363] on input "checkbox" at bounding box center [975, 359] width 15 height 15
checkbox input "false"
type input "0cbc483c-d503-459b-9207-6053f5145331,EXTERNAL"
click at [980, 402] on input "checkbox" at bounding box center [975, 397] width 15 height 15
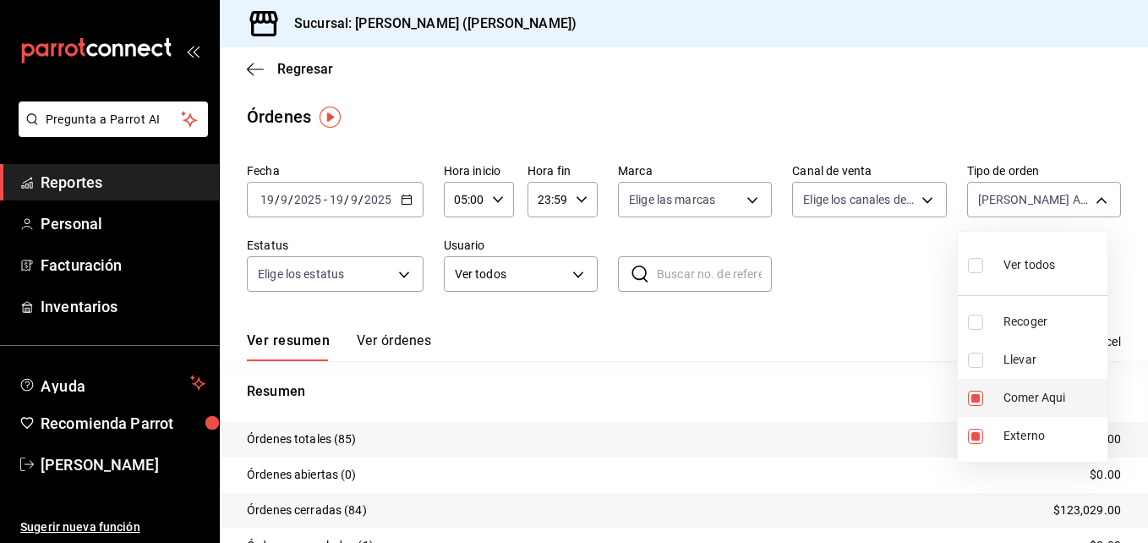
checkbox input "false"
type input "EXTERNAL"
click at [977, 438] on input "checkbox" at bounding box center [975, 435] width 15 height 15
checkbox input "false"
click at [979, 332] on li "Recoger" at bounding box center [1032, 322] width 150 height 38
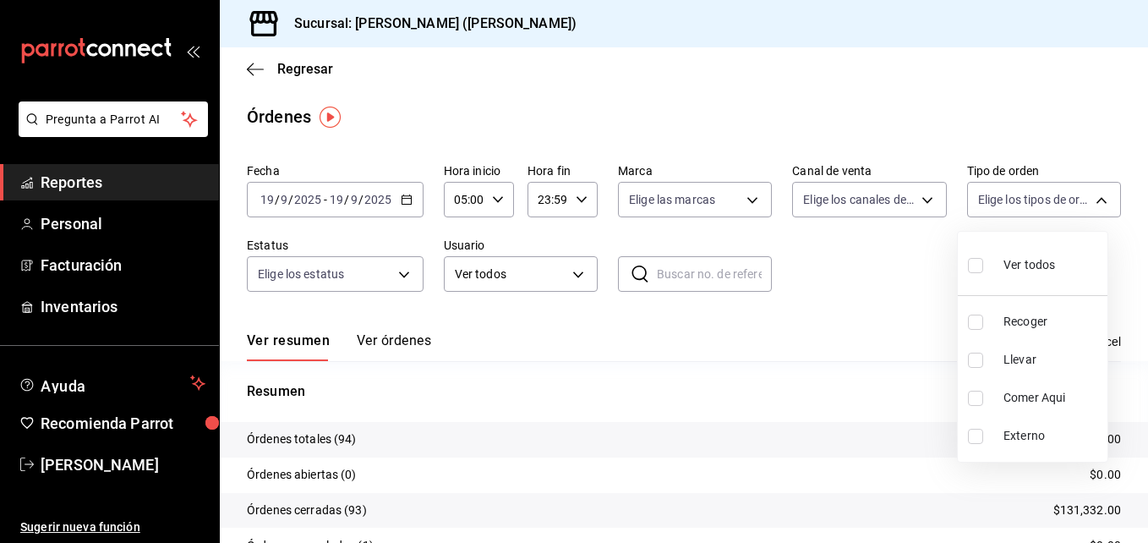
type input "e22fa5c9-a89e-41b0-8860-3ae797de52dc"
checkbox input "true"
click at [951, 356] on div at bounding box center [574, 271] width 1148 height 543
click at [990, 201] on body "Pregunta a Parrot AI Reportes Personal Facturación Inventarios Ayuda Recomienda…" at bounding box center [574, 271] width 1148 height 543
click at [978, 321] on input "checkbox" at bounding box center [975, 321] width 15 height 15
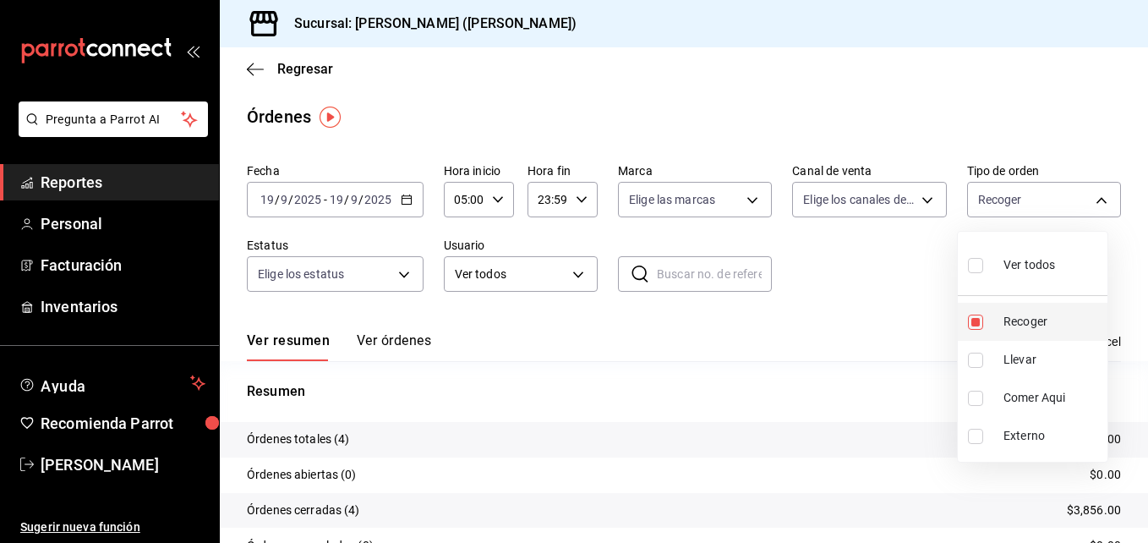
checkbox input "false"
click at [1001, 203] on div at bounding box center [574, 271] width 1148 height 543
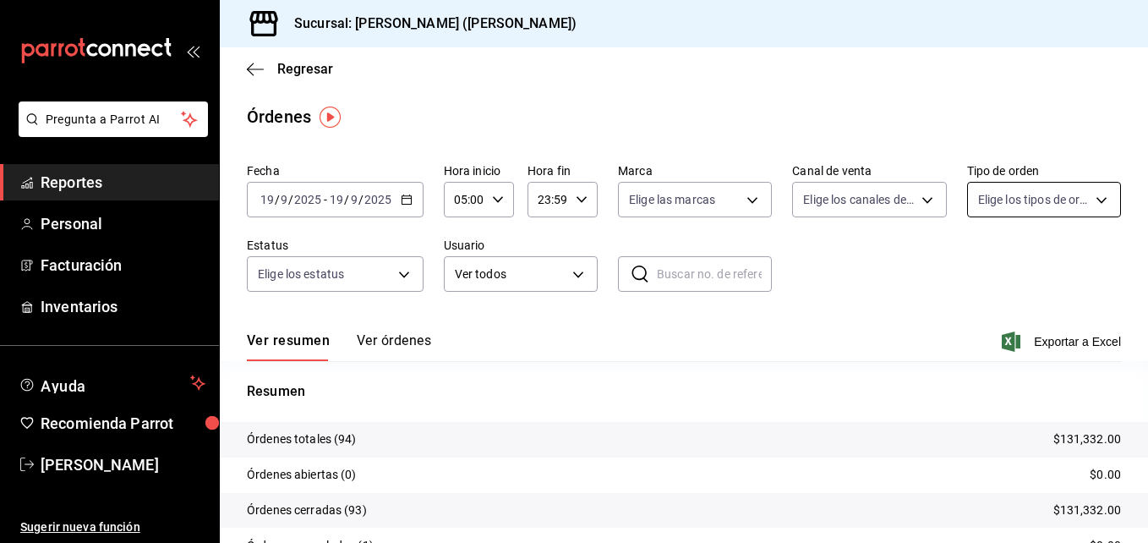
click at [1012, 188] on body "Pregunta a Parrot AI Reportes Personal Facturación Inventarios Ayuda Recomienda…" at bounding box center [574, 271] width 1148 height 543
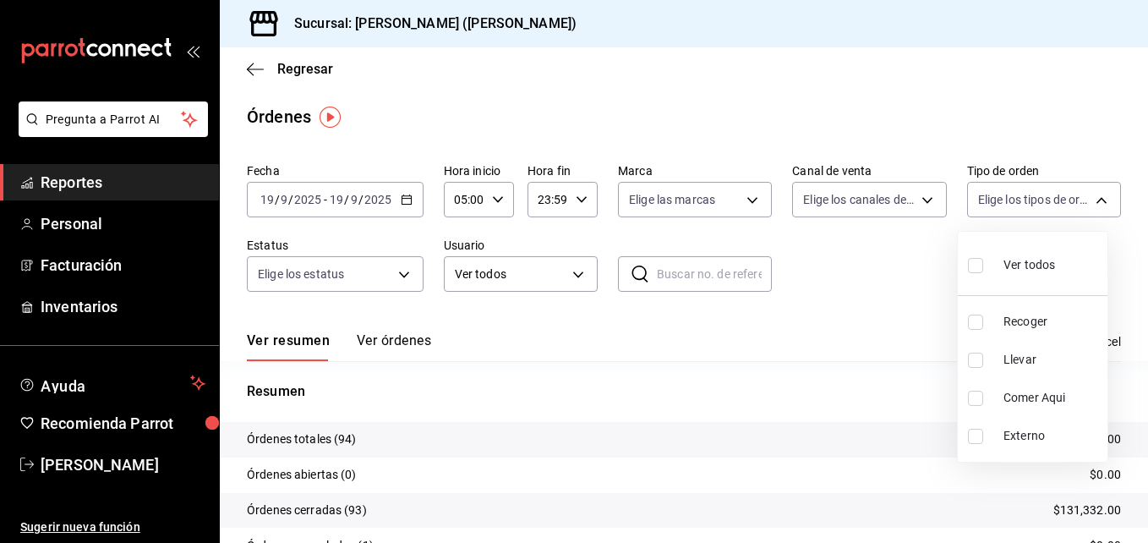
click at [998, 352] on li "Llevar" at bounding box center [1032, 360] width 150 height 38
type input "d5ed7011-f835-4d0c-a8fc-5f0f01446209"
checkbox input "true"
click at [887, 521] on div at bounding box center [574, 271] width 1148 height 543
click at [1077, 191] on body "Pregunta a Parrot AI Reportes Personal Facturación Inventarios Ayuda Recomienda…" at bounding box center [574, 271] width 1148 height 543
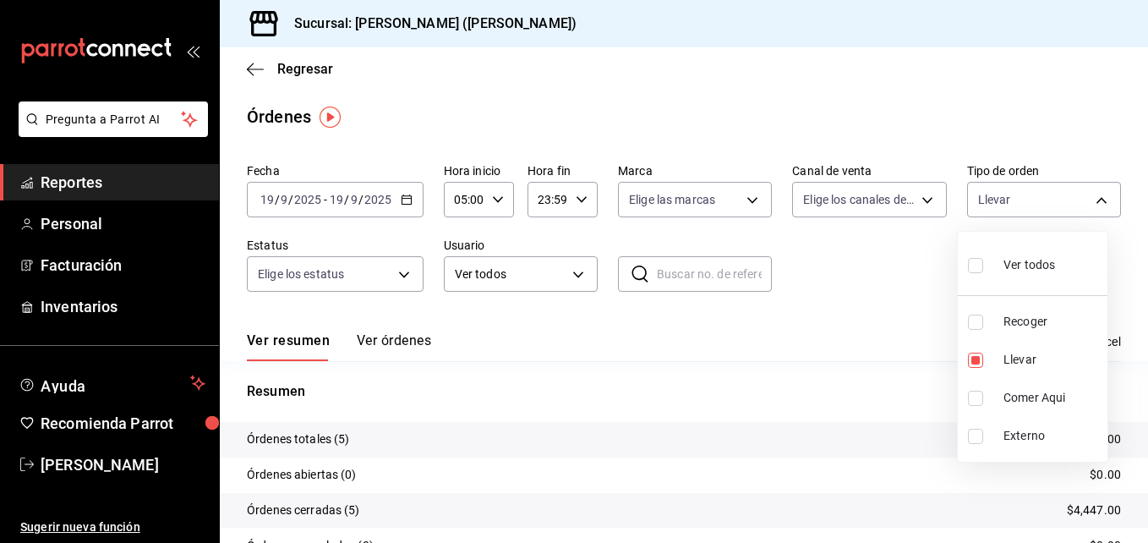
click at [1005, 325] on span "Recoger" at bounding box center [1051, 322] width 97 height 18
type input "d5ed7011-f835-4d0c-a8fc-5f0f01446209,e22fa5c9-a89e-41b0-8860-3ae797de52dc"
checkbox input "true"
click at [1005, 325] on span "Recoger" at bounding box center [1051, 322] width 97 height 18
type input "d5ed7011-f835-4d0c-a8fc-5f0f01446209"
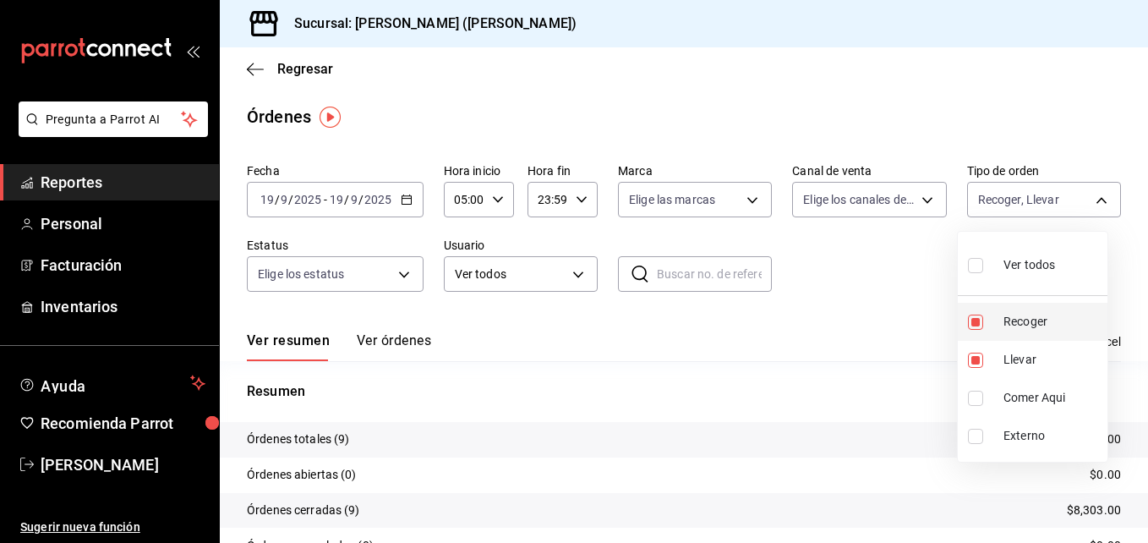
checkbox input "false"
click at [1008, 362] on span "Llevar" at bounding box center [1051, 360] width 97 height 18
checkbox input "false"
click at [1008, 363] on span "Llevar" at bounding box center [1051, 360] width 97 height 18
type input "d5ed7011-f835-4d0c-a8fc-5f0f01446209"
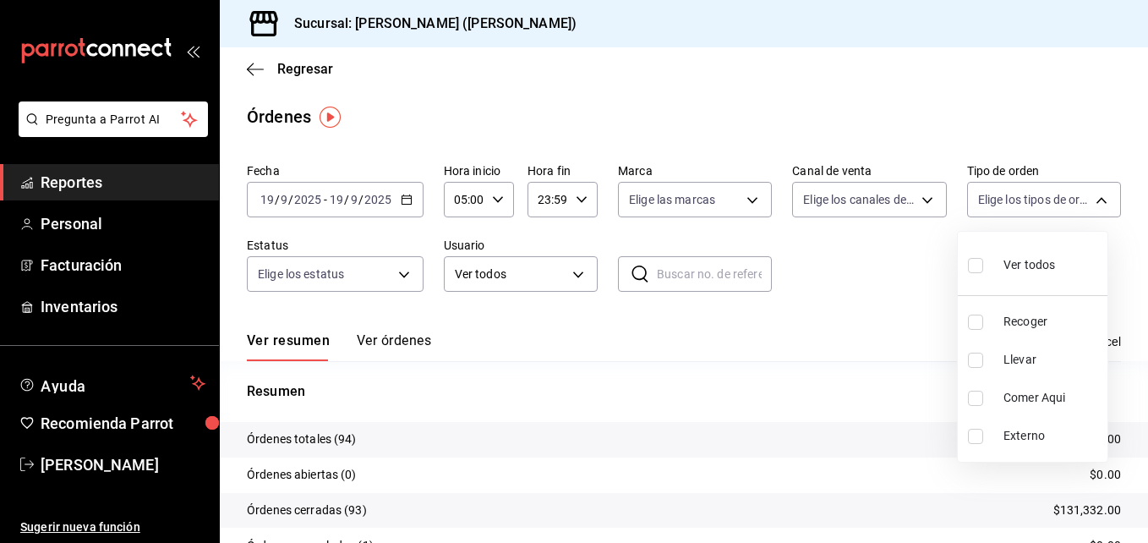
checkbox input "true"
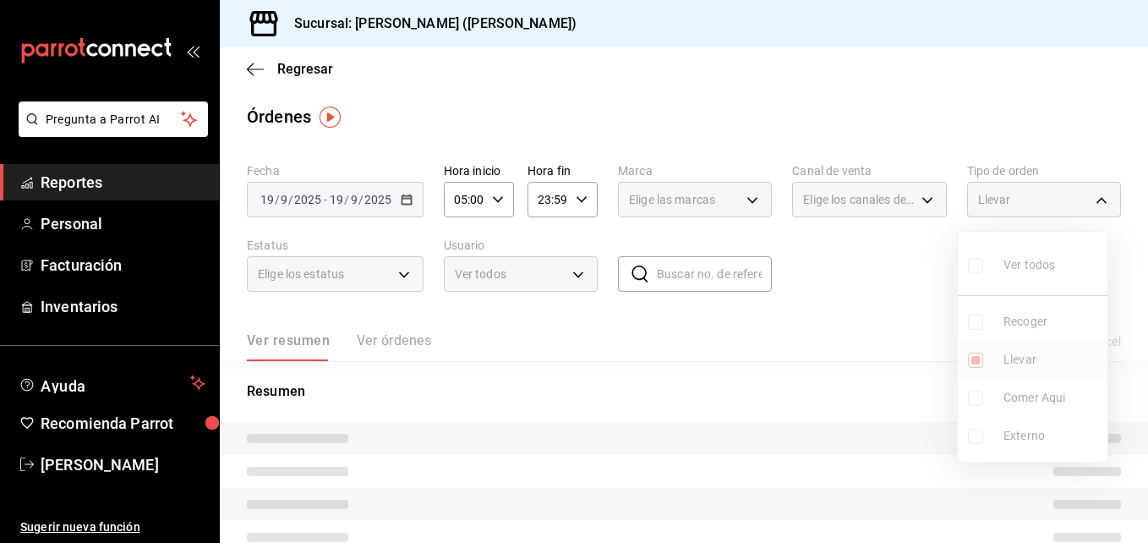
click at [1008, 363] on ul "Ver todos Recoger Llevar Comer Aqui Externo" at bounding box center [1032, 347] width 150 height 230
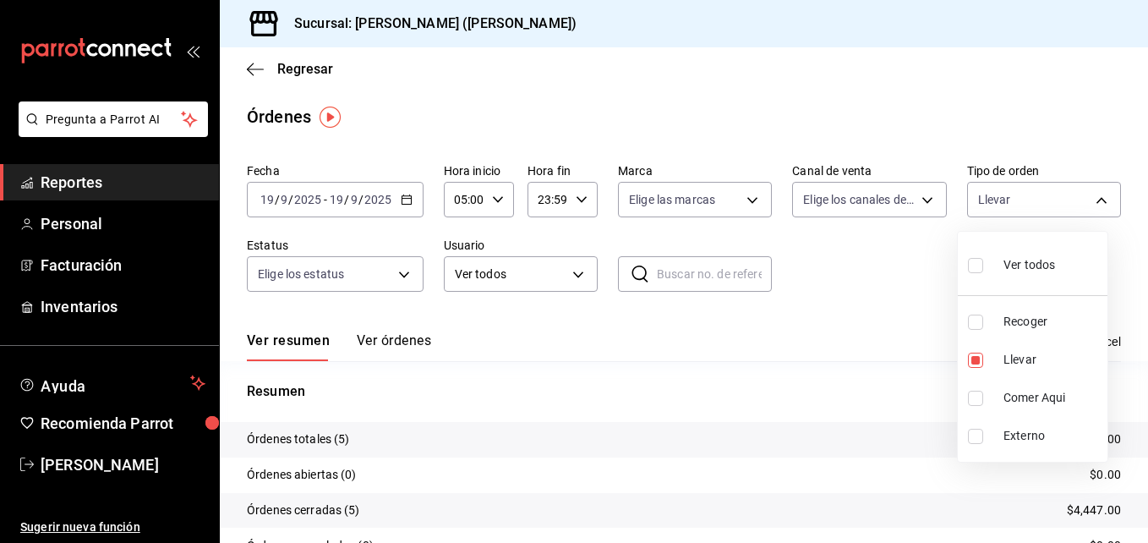
click at [980, 325] on input "checkbox" at bounding box center [975, 321] width 15 height 15
checkbox input "true"
type input "d5ed7011-f835-4d0c-a8fc-5f0f01446209,e22fa5c9-a89e-41b0-8860-3ae797de52dc"
click at [980, 325] on input "checkbox" at bounding box center [975, 321] width 15 height 15
checkbox input "false"
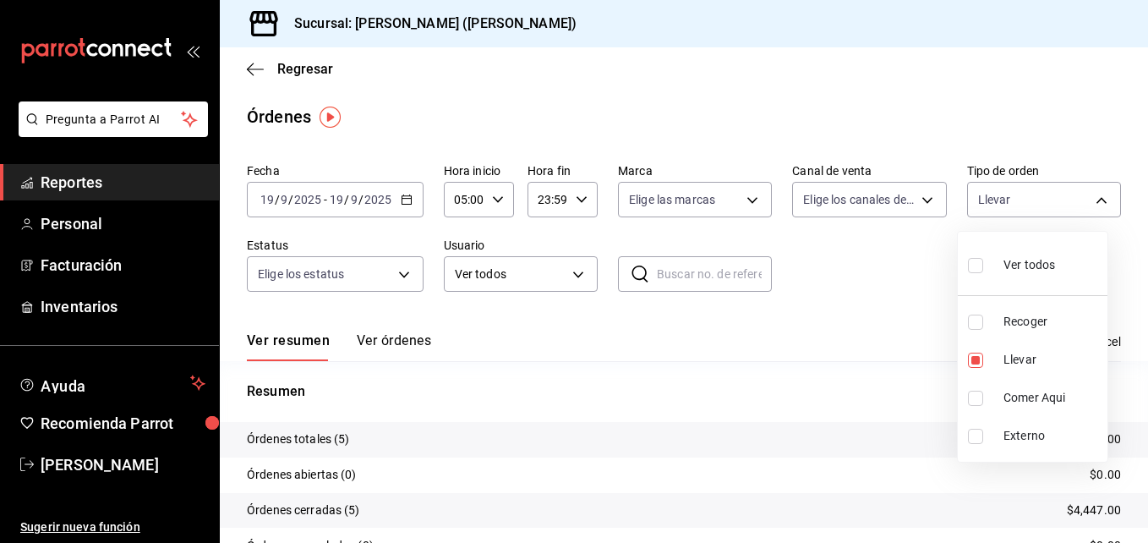
click at [1141, 538] on div at bounding box center [574, 271] width 1148 height 543
click at [1056, 205] on body "Pregunta a Parrot AI Reportes Personal Facturación Inventarios Ayuda Recomienda…" at bounding box center [574, 271] width 1148 height 543
click at [925, 374] on div at bounding box center [574, 271] width 1148 height 543
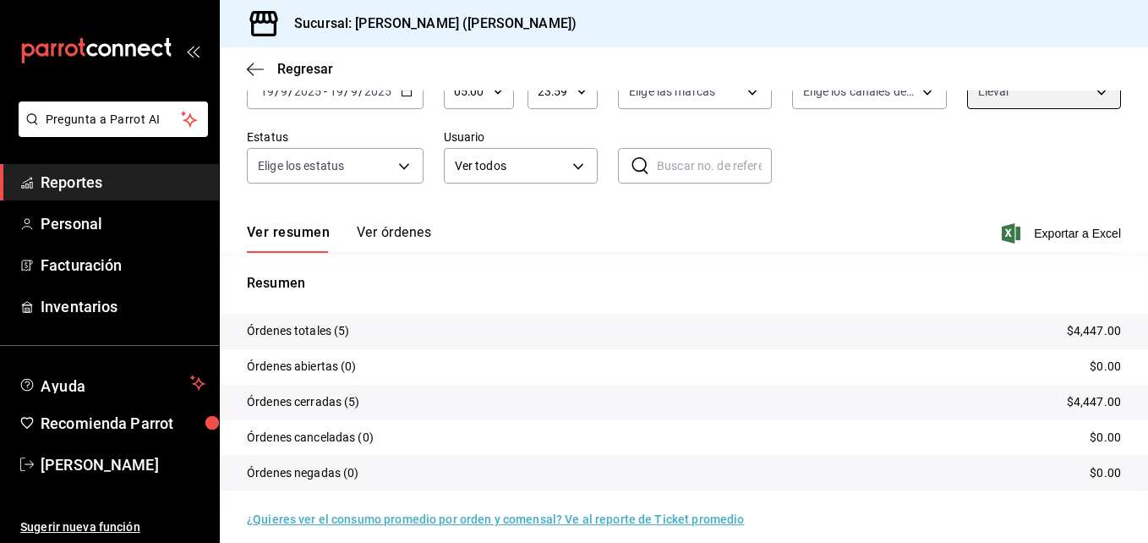
scroll to position [74, 0]
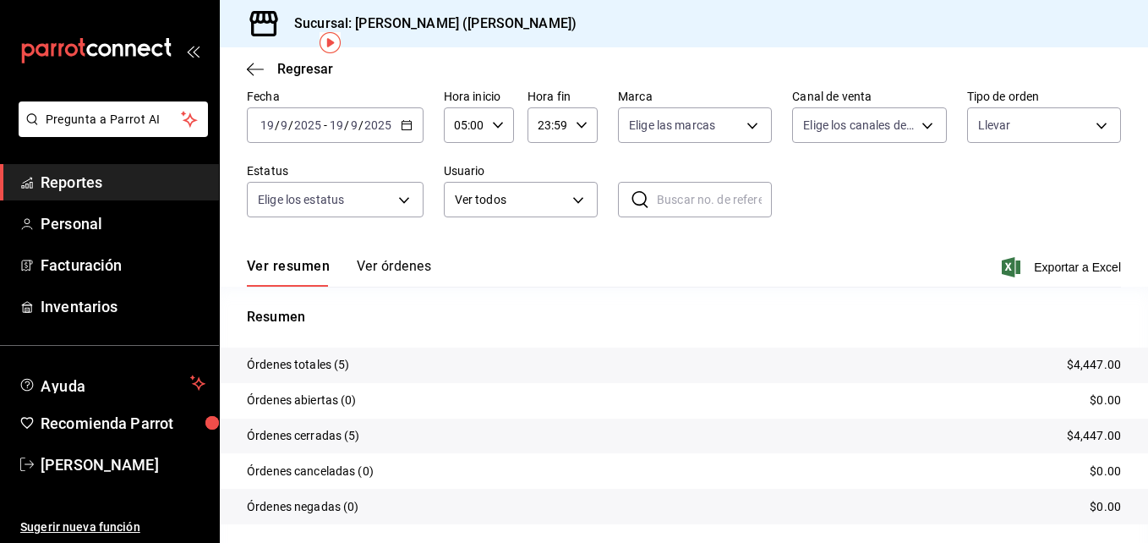
drag, startPoint x: 1084, startPoint y: 130, endPoint x: 1077, endPoint y: 78, distance: 52.9
click at [1077, 78] on div "Regresar" at bounding box center [684, 68] width 928 height 43
click at [1080, 118] on body "Pregunta a Parrot AI Reportes Personal Facturación Inventarios Ayuda Recomienda…" at bounding box center [574, 271] width 1148 height 543
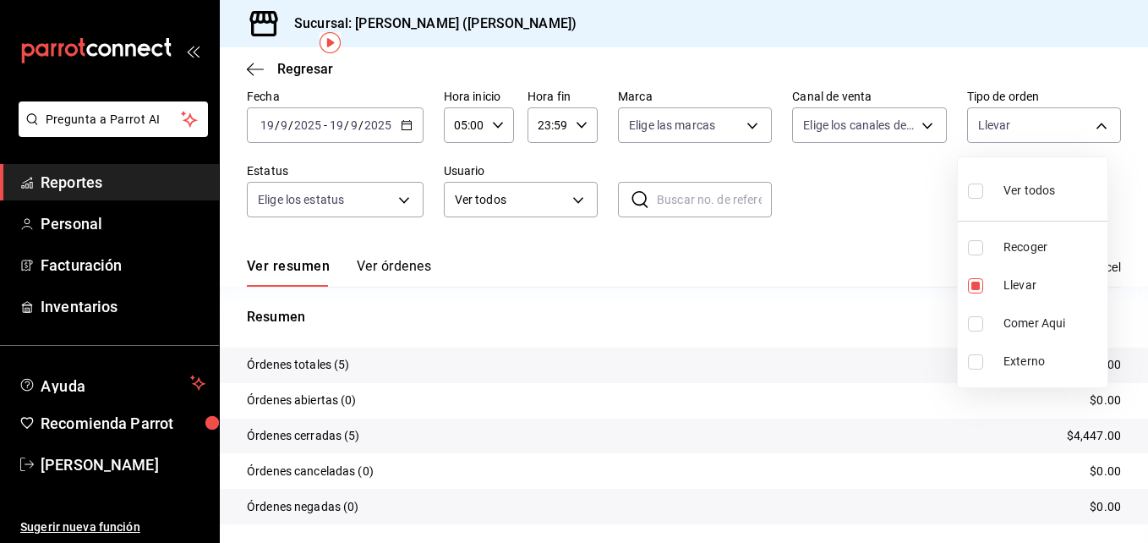
click at [996, 253] on li "Recoger" at bounding box center [1032, 247] width 150 height 38
type input "d5ed7011-f835-4d0c-a8fc-5f0f01446209,e22fa5c9-a89e-41b0-8860-3ae797de52dc"
checkbox input "true"
click at [975, 291] on input "checkbox" at bounding box center [975, 285] width 15 height 15
checkbox input "false"
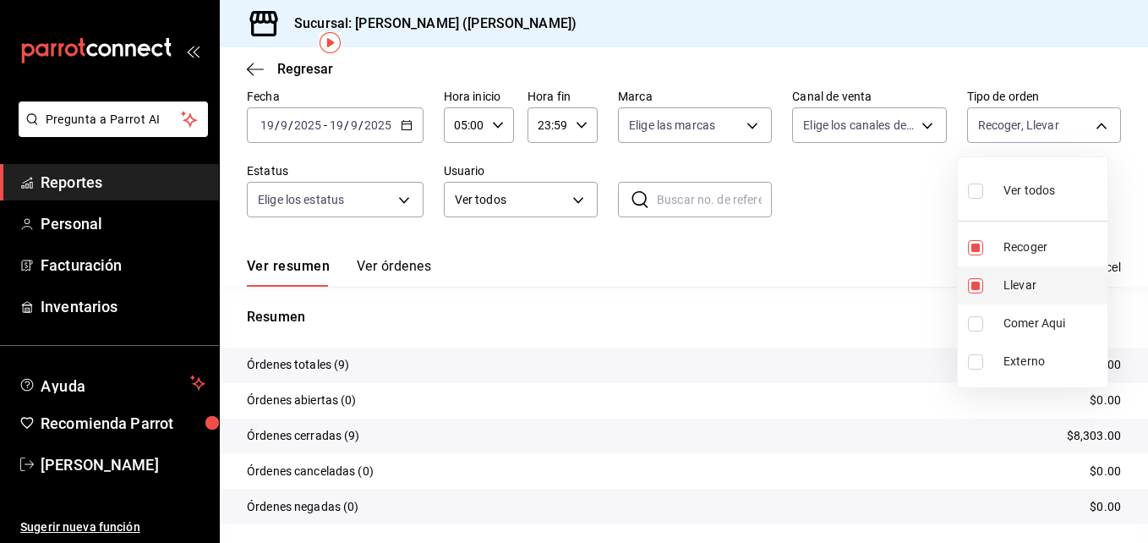
type input "e22fa5c9-a89e-41b0-8860-3ae797de52dc"
click at [980, 279] on input "checkbox" at bounding box center [975, 285] width 15 height 15
checkbox input "true"
type input "e22fa5c9-a89e-41b0-8860-3ae797de52dc,d5ed7011-f835-4d0c-a8fc-5f0f01446209"
click at [907, 311] on div at bounding box center [574, 271] width 1148 height 543
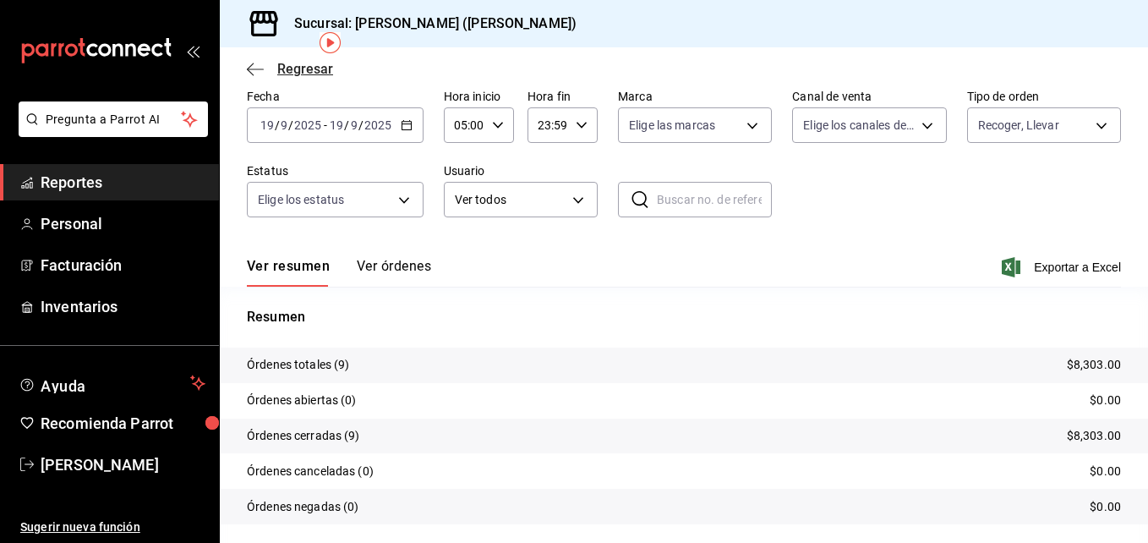
click at [258, 66] on icon "button" at bounding box center [255, 69] width 17 height 15
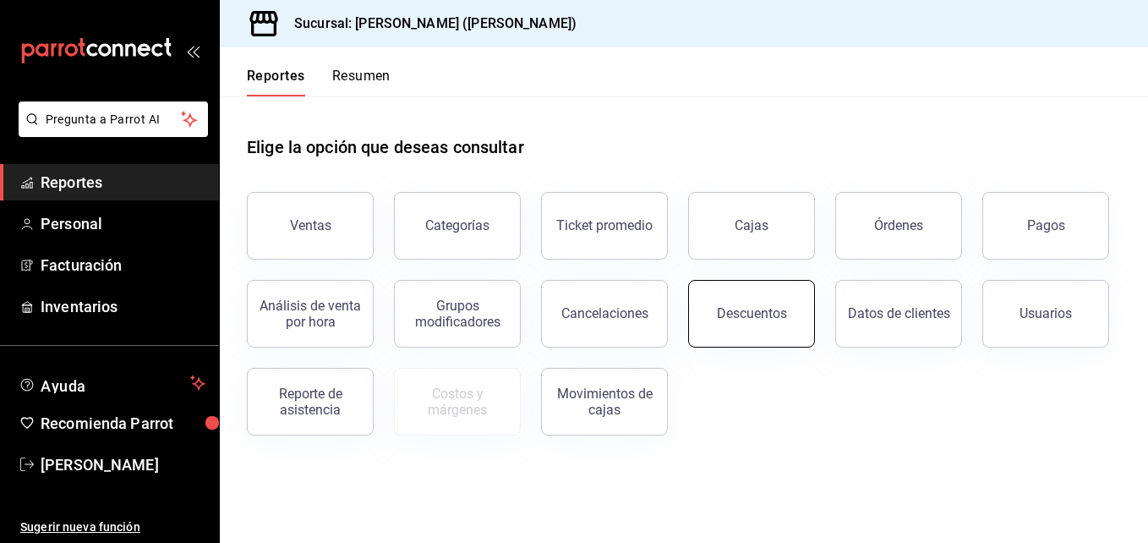
click at [720, 319] on div "Descuentos" at bounding box center [752, 313] width 70 height 16
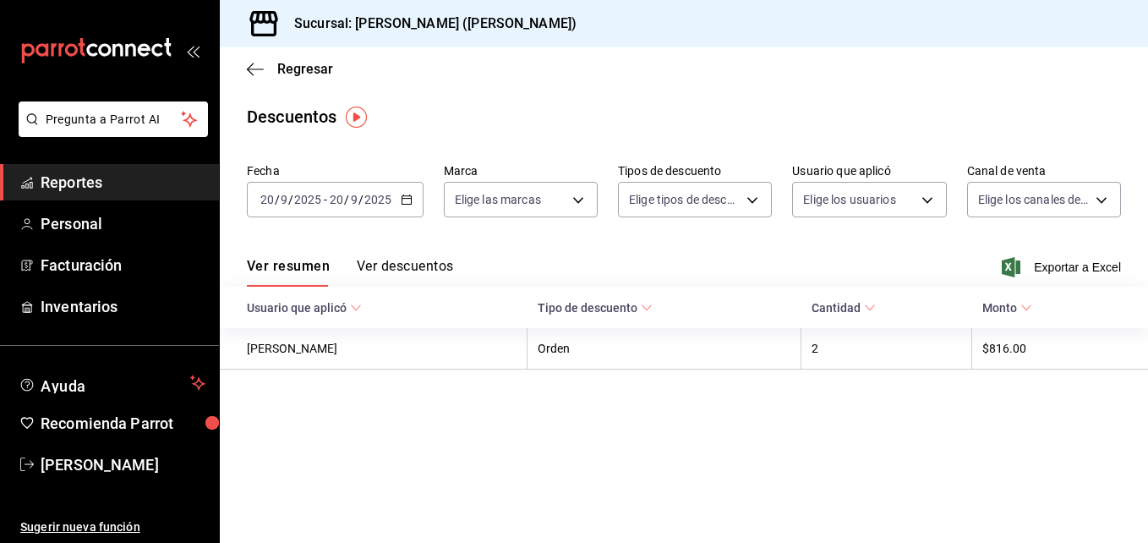
click at [411, 199] on icon "button" at bounding box center [407, 200] width 12 height 12
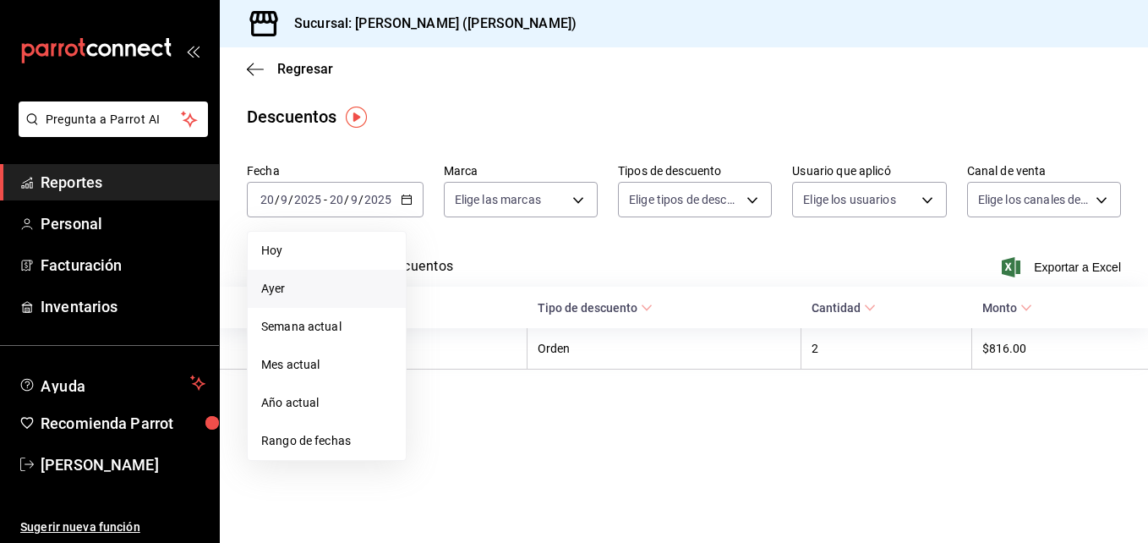
click at [340, 287] on span "Ayer" at bounding box center [326, 289] width 131 height 18
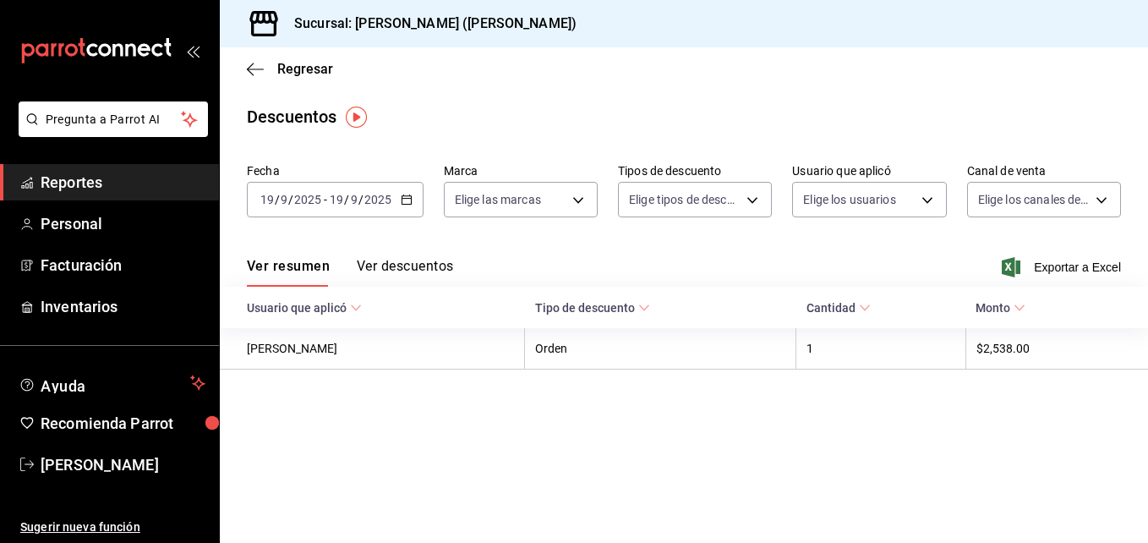
click at [429, 271] on button "Ver descuentos" at bounding box center [405, 272] width 96 height 29
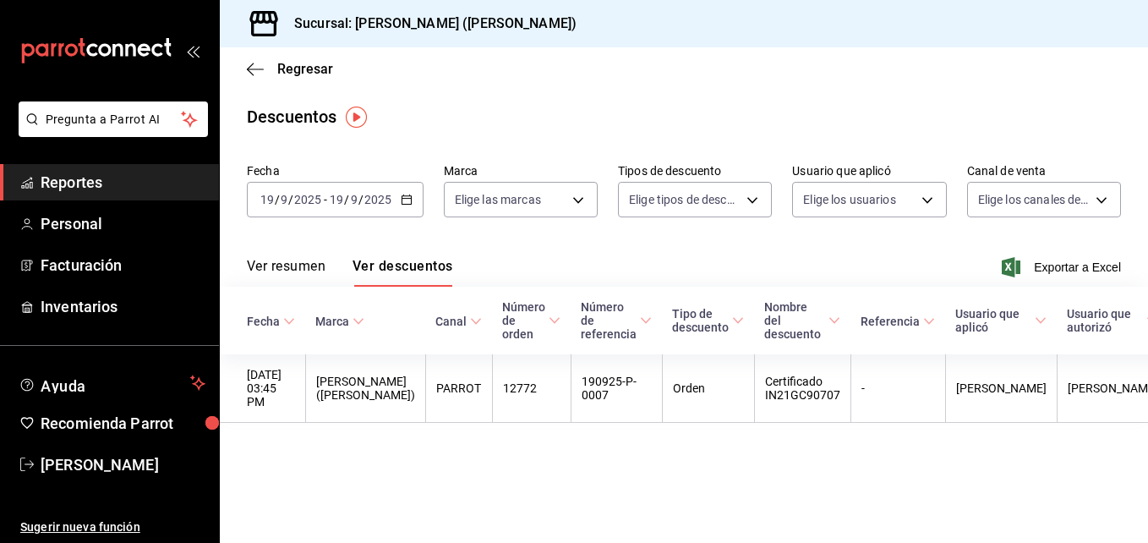
click at [319, 265] on button "Ver resumen" at bounding box center [286, 272] width 79 height 29
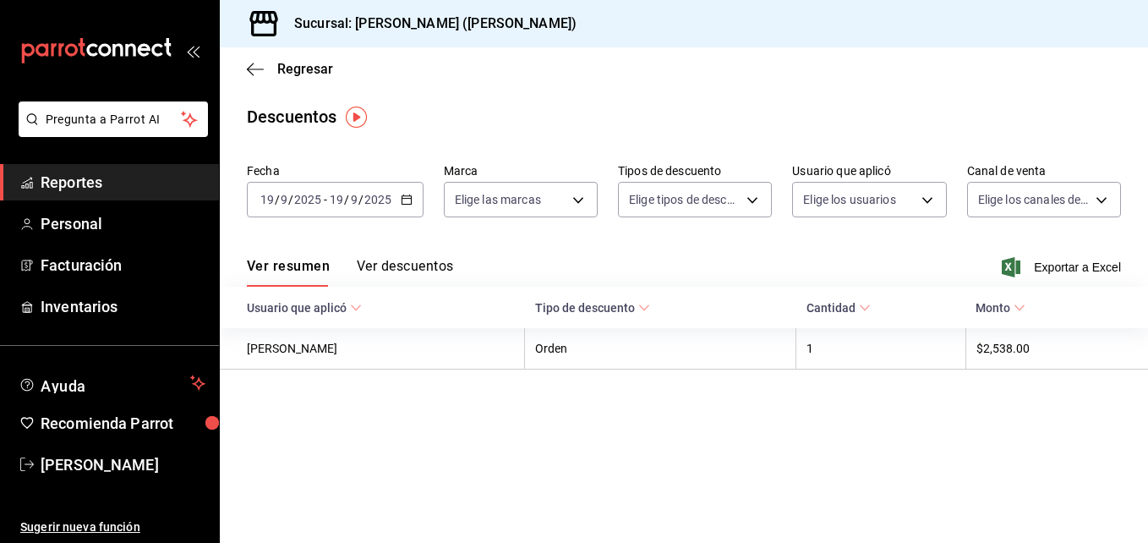
click at [409, 258] on button "Ver descuentos" at bounding box center [405, 272] width 96 height 29
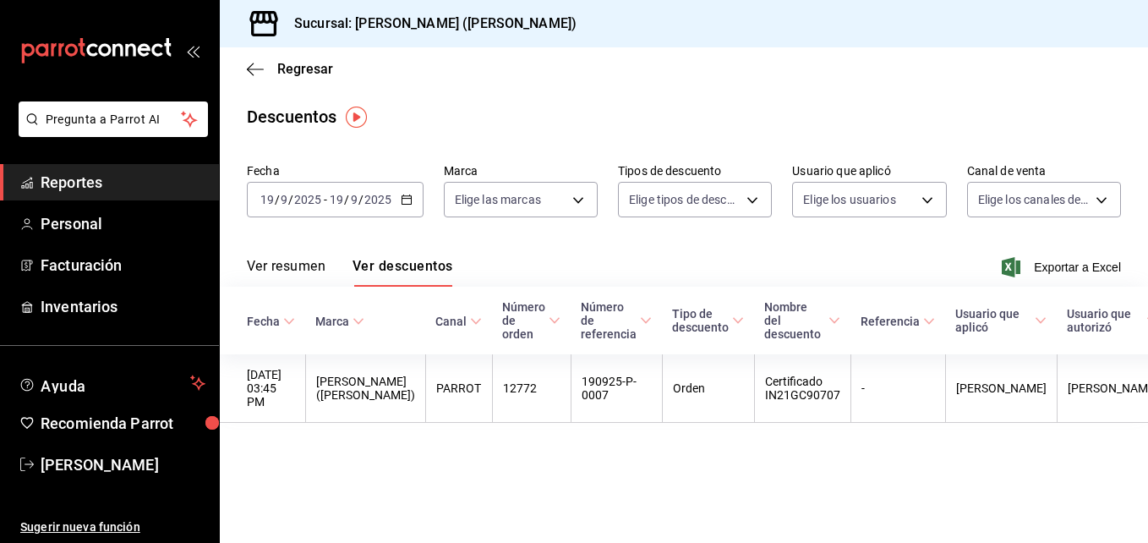
click at [325, 261] on button "Ver resumen" at bounding box center [286, 272] width 79 height 29
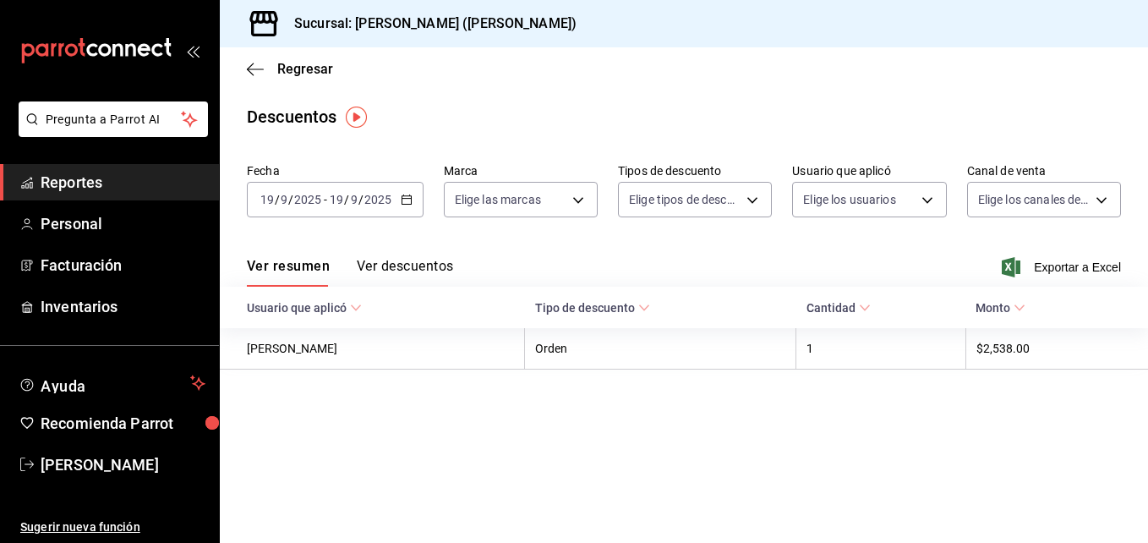
click at [398, 195] on div "[DATE] [DATE] - [DATE] [DATE]" at bounding box center [335, 199] width 177 height 35
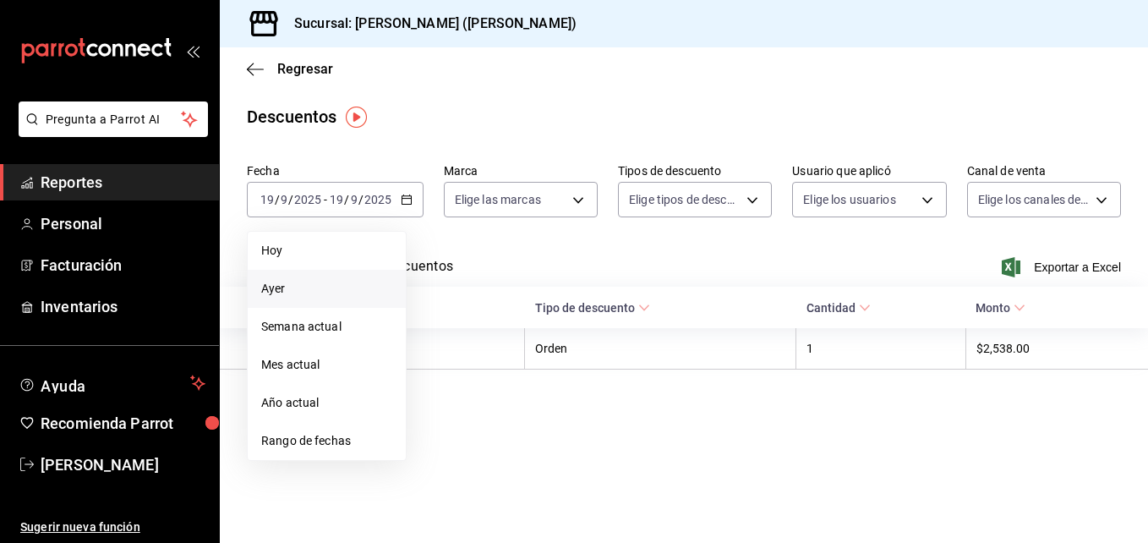
click at [322, 282] on span "Ayer" at bounding box center [326, 289] width 131 height 18
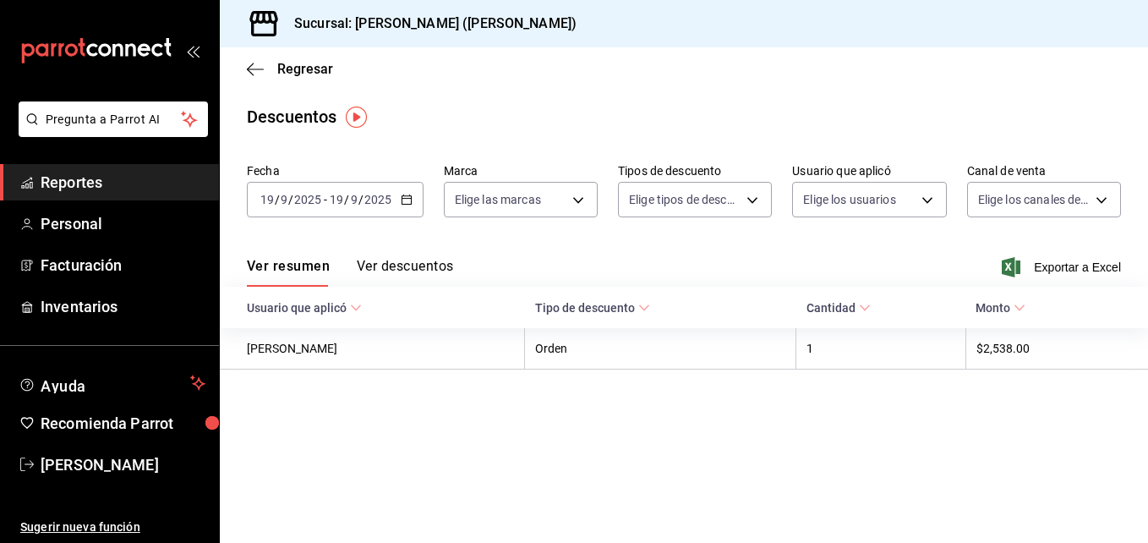
click at [422, 264] on button "Ver descuentos" at bounding box center [405, 272] width 96 height 29
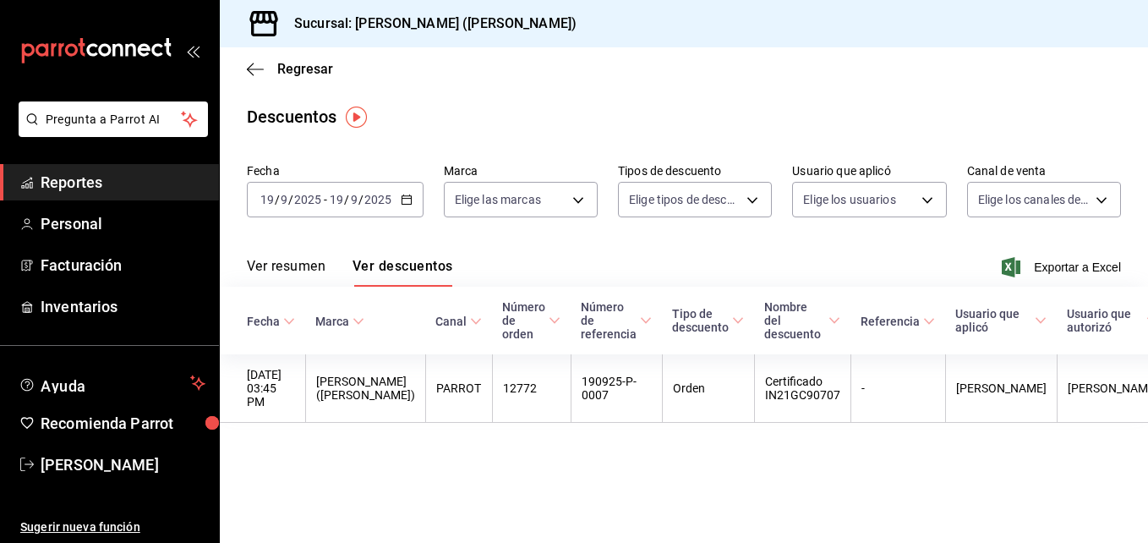
click at [407, 206] on div "[DATE] [DATE] - [DATE] [DATE]" at bounding box center [335, 199] width 177 height 35
click at [401, 197] on icon "button" at bounding box center [407, 200] width 12 height 12
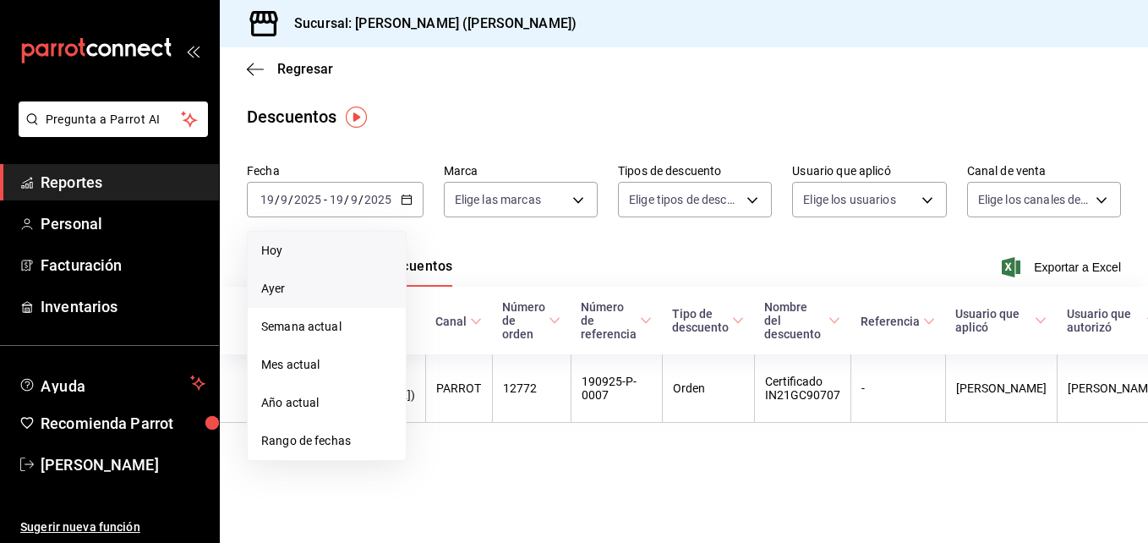
click at [297, 259] on li "Hoy" at bounding box center [327, 251] width 158 height 38
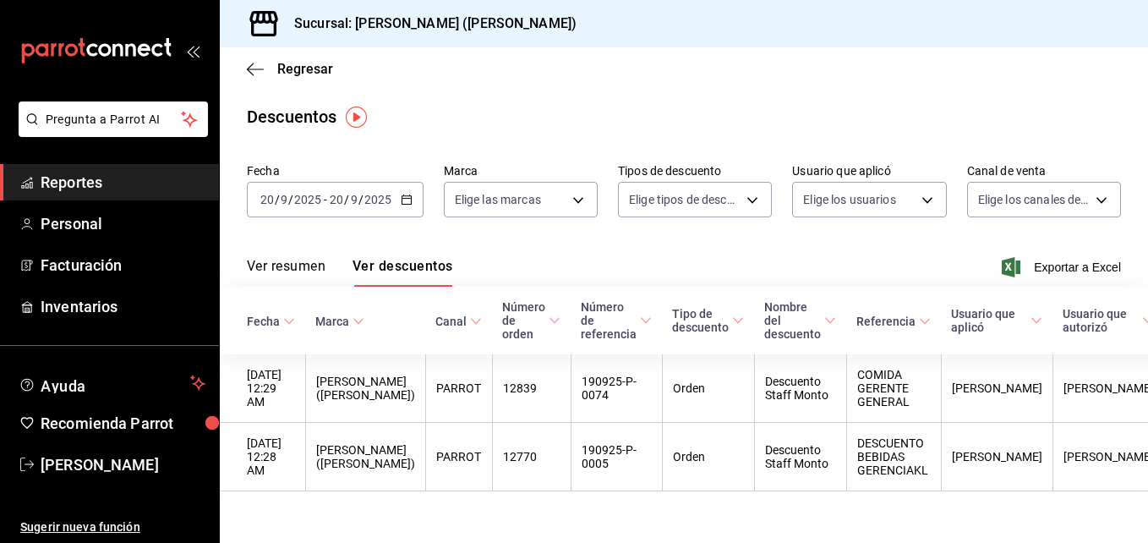
click at [303, 263] on button "Ver resumen" at bounding box center [286, 272] width 79 height 29
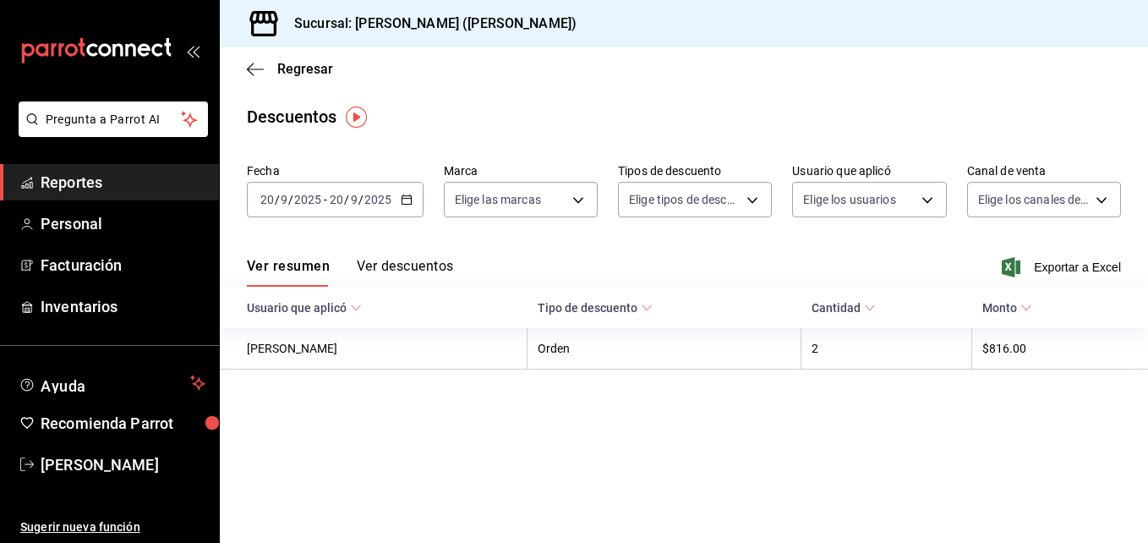
click at [387, 267] on button "Ver descuentos" at bounding box center [405, 272] width 96 height 29
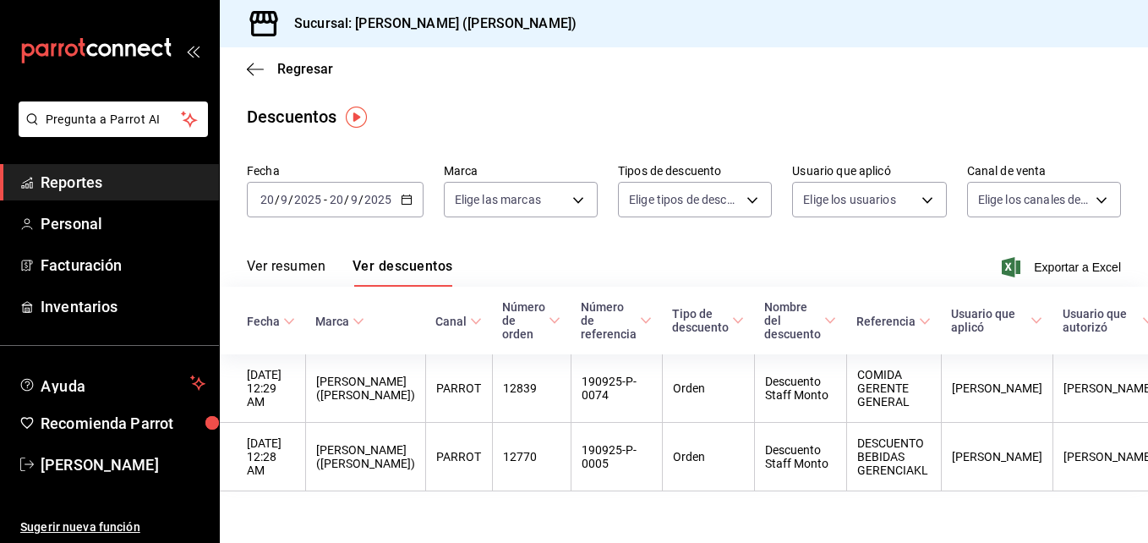
click at [406, 206] on div "[DATE] [DATE] - [DATE] [DATE]" at bounding box center [335, 199] width 177 height 35
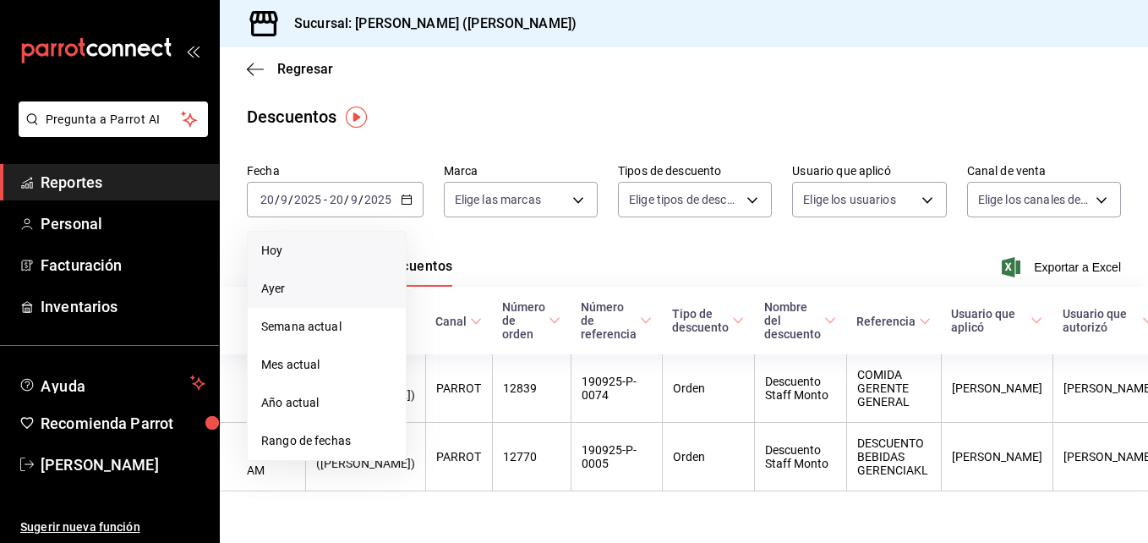
click at [311, 276] on li "Ayer" at bounding box center [327, 289] width 158 height 38
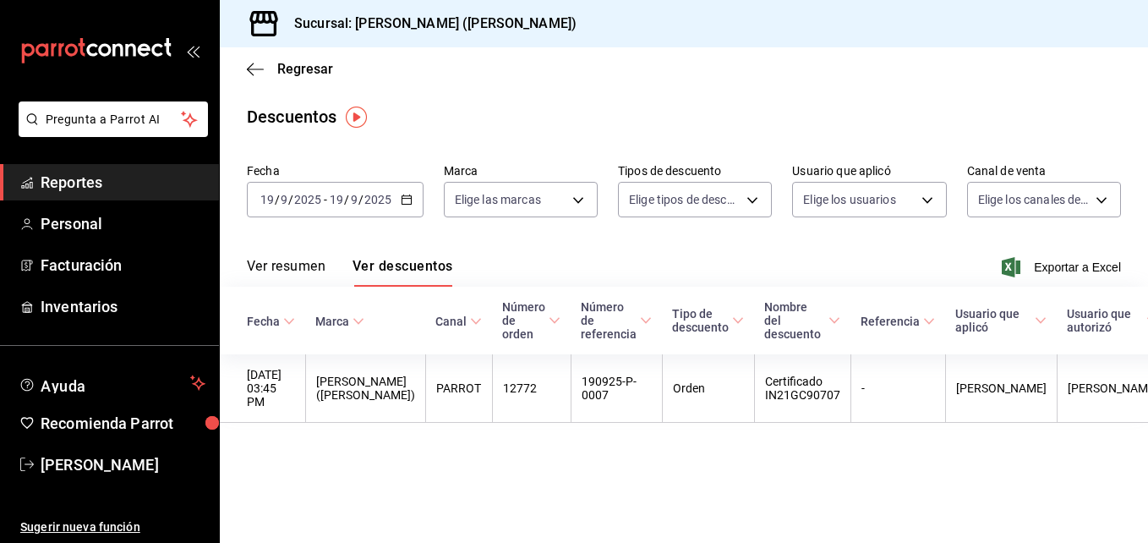
click at [307, 267] on button "Ver resumen" at bounding box center [286, 272] width 79 height 29
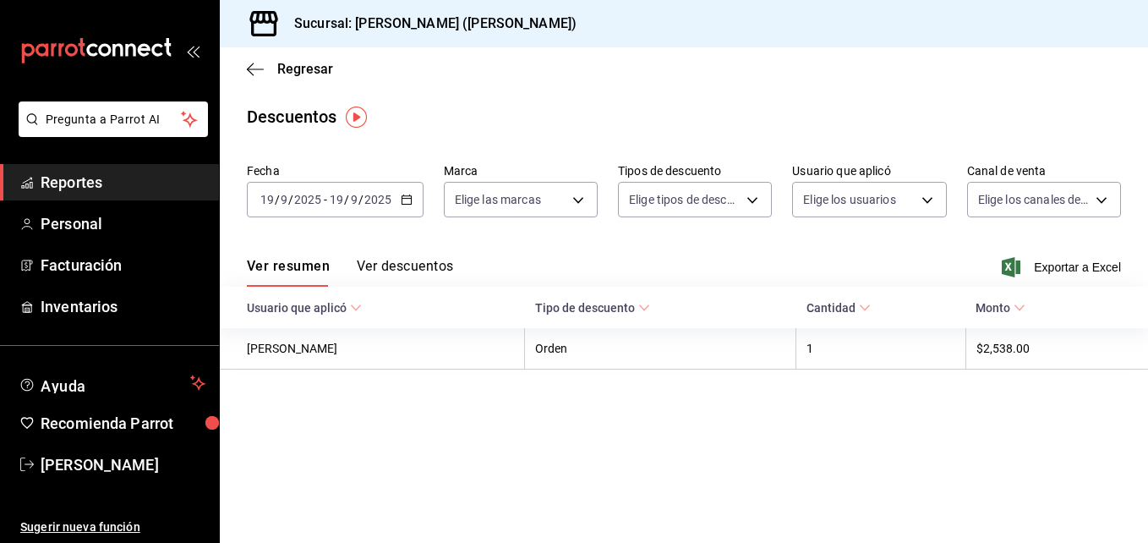
click at [411, 264] on button "Ver descuentos" at bounding box center [405, 272] width 96 height 29
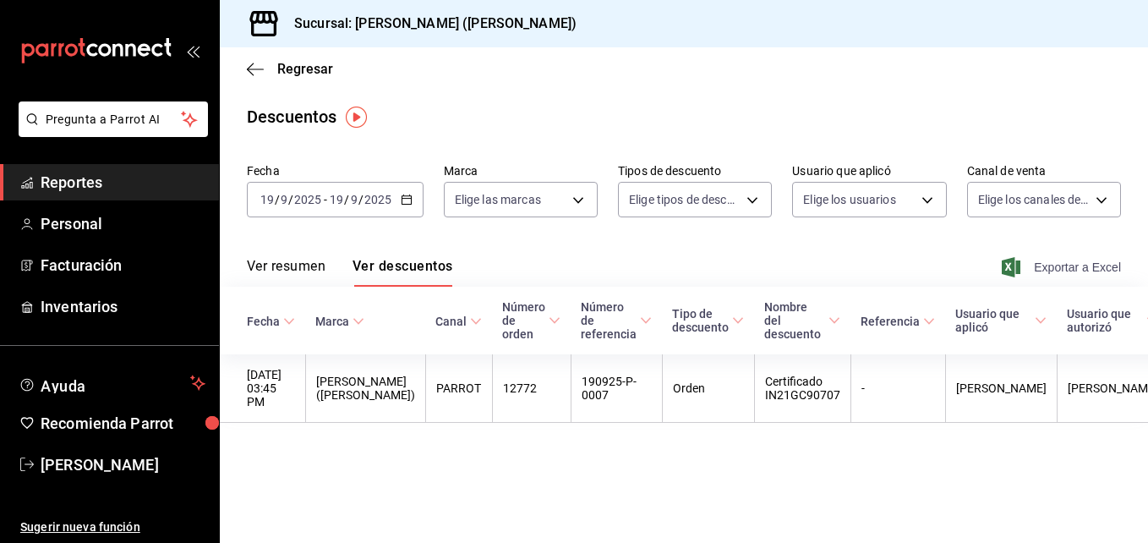
click at [1084, 274] on span "Exportar a Excel" at bounding box center [1063, 267] width 116 height 20
click at [402, 199] on icon "button" at bounding box center [407, 200] width 12 height 12
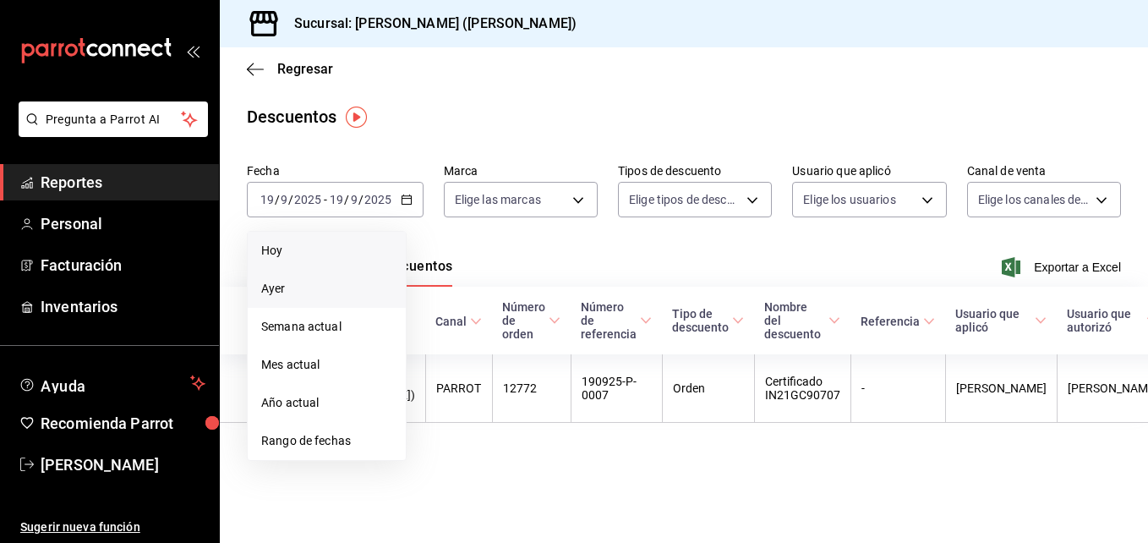
click at [318, 263] on li "Hoy" at bounding box center [327, 251] width 158 height 38
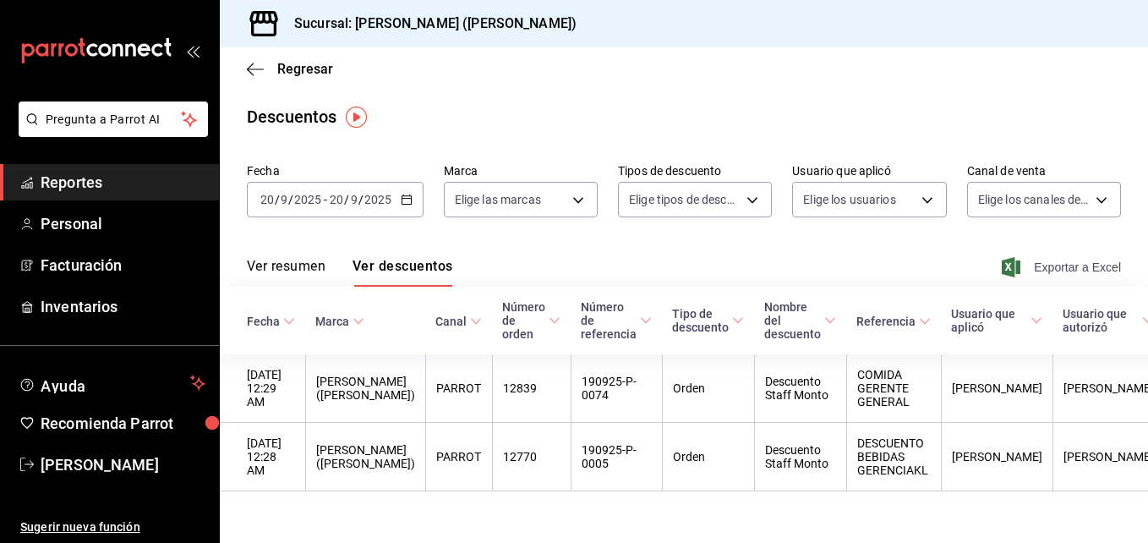
click at [1039, 257] on span "Exportar a Excel" at bounding box center [1063, 267] width 116 height 20
click at [411, 194] on icon "button" at bounding box center [407, 200] width 12 height 12
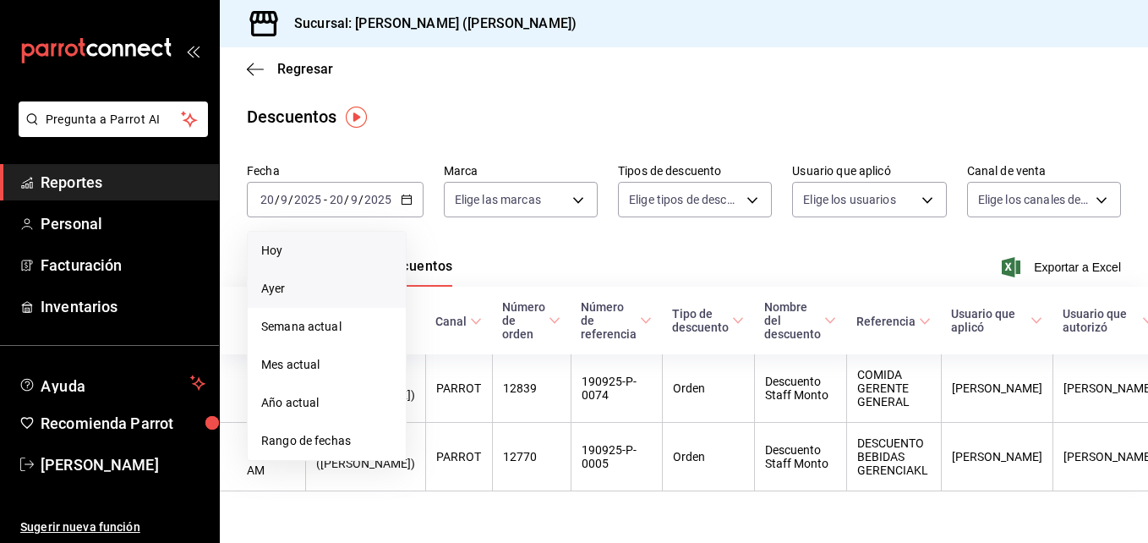
click at [313, 289] on span "Ayer" at bounding box center [326, 289] width 131 height 18
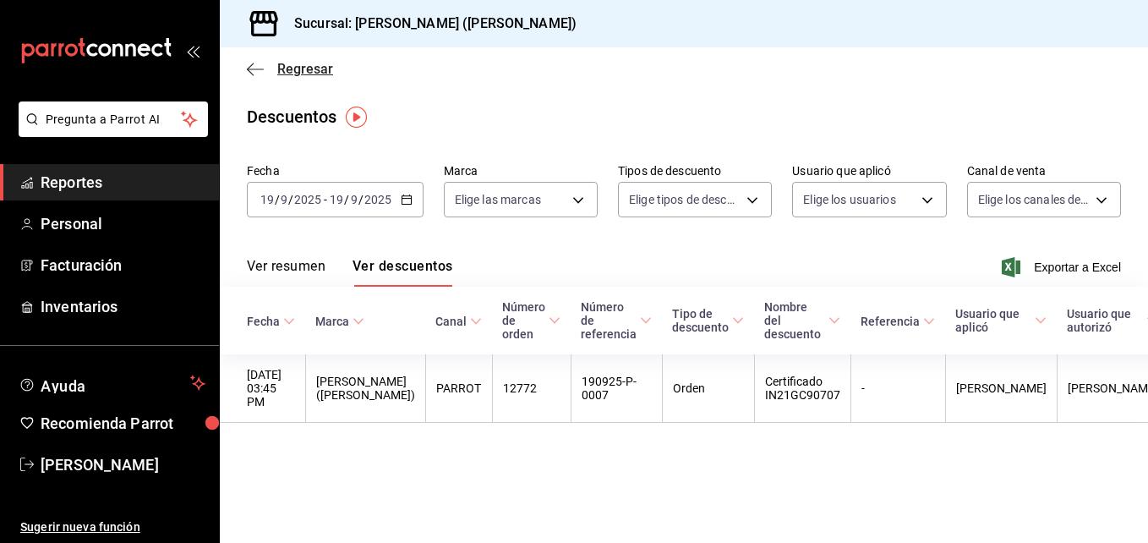
click at [265, 74] on span "Regresar" at bounding box center [290, 69] width 86 height 16
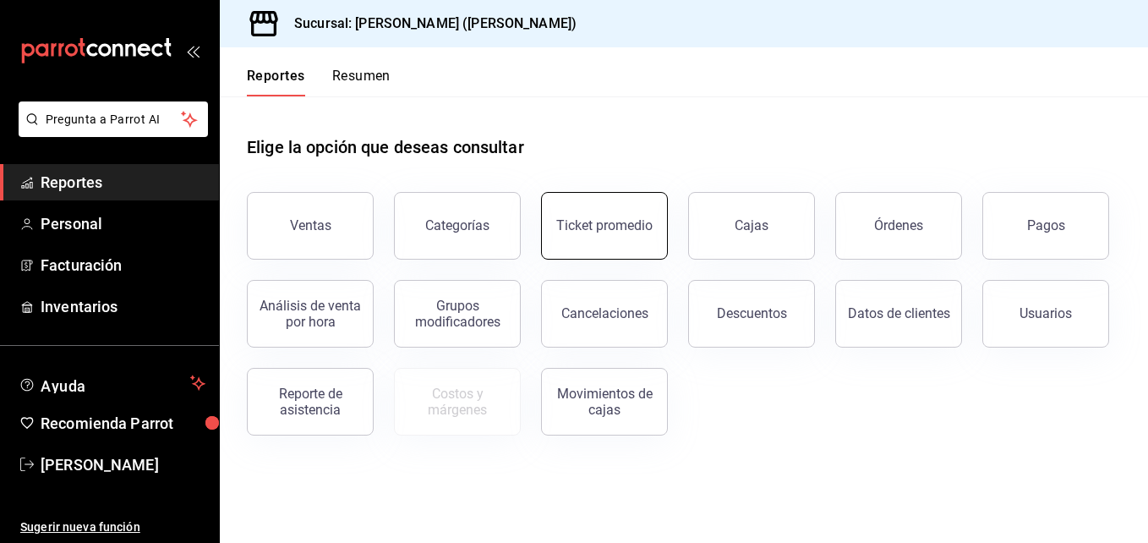
click at [625, 243] on button "Ticket promedio" at bounding box center [604, 226] width 127 height 68
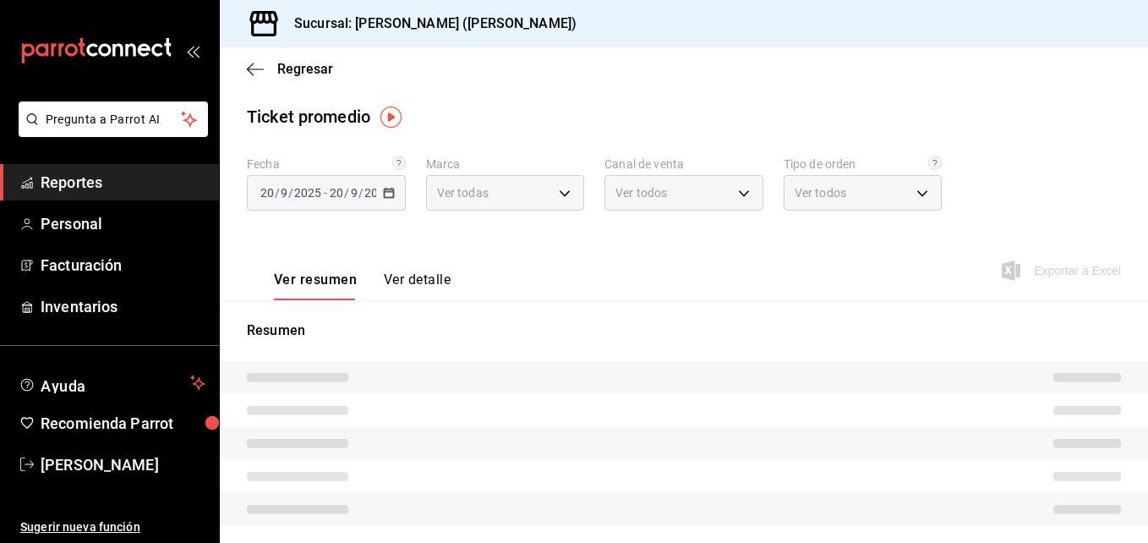
type input "3e284276-a834-4a39-bc59-2edda2d06158"
type input "PARROT,UBER_EATS,RAPPI,DIDI_FOOD,ONLINE"
type input "e22fa5c9-a89e-41b0-8860-3ae797de52dc,d5ed7011-f835-4d0c-a8fc-5f0f01446209,0cbc4…"
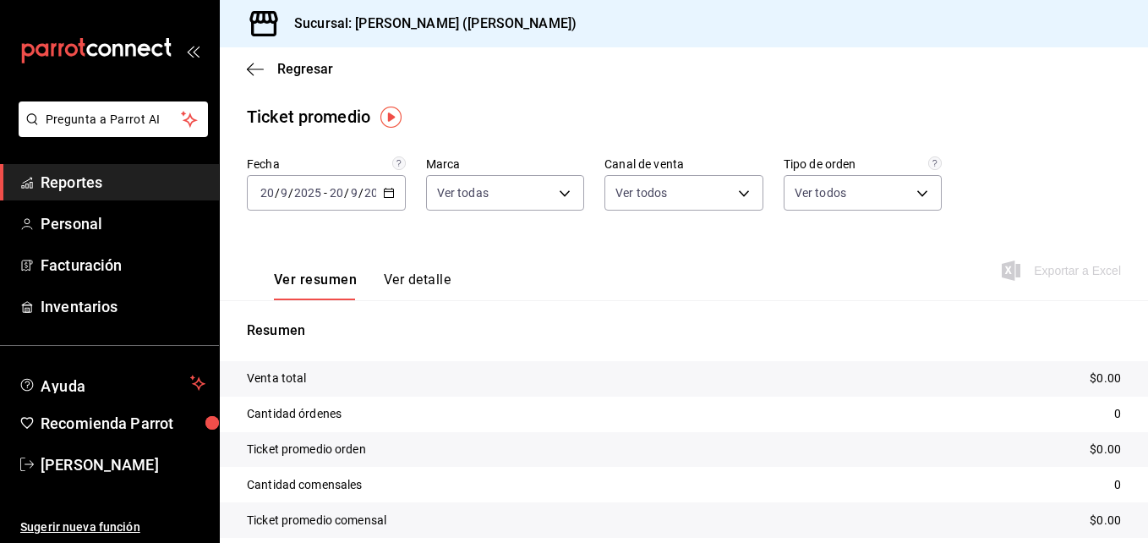
click at [394, 199] on div "[DATE] [DATE] - [DATE] [DATE]" at bounding box center [326, 192] width 159 height 35
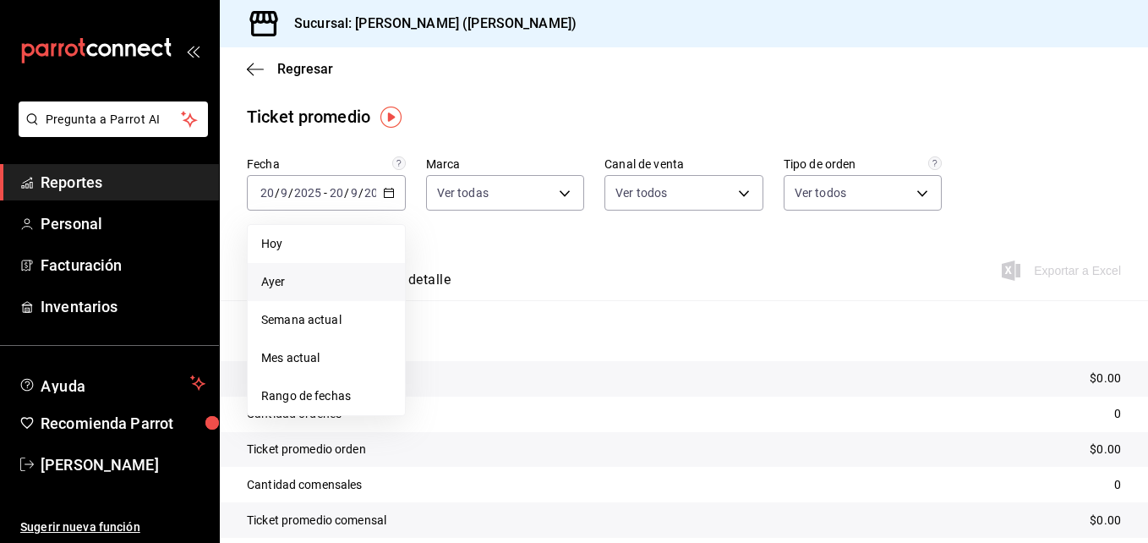
click at [310, 275] on span "Ayer" at bounding box center [326, 282] width 130 height 18
